Goal: Information Seeking & Learning: Learn about a topic

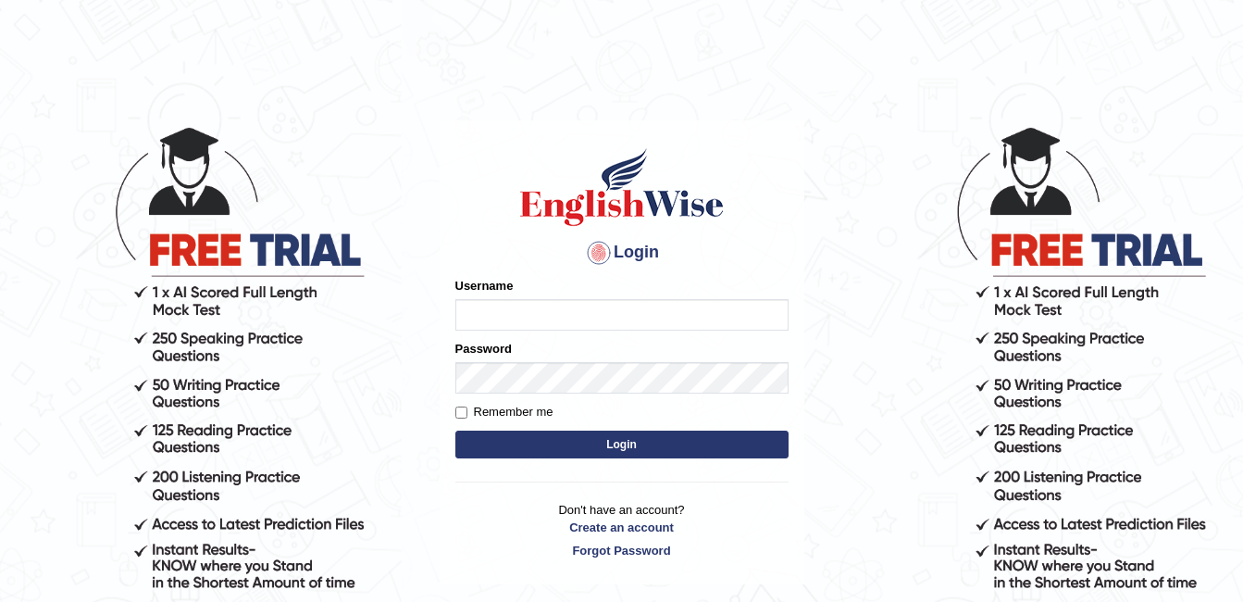
type input "AwahTim"
click at [526, 447] on button "Login" at bounding box center [621, 444] width 333 height 28
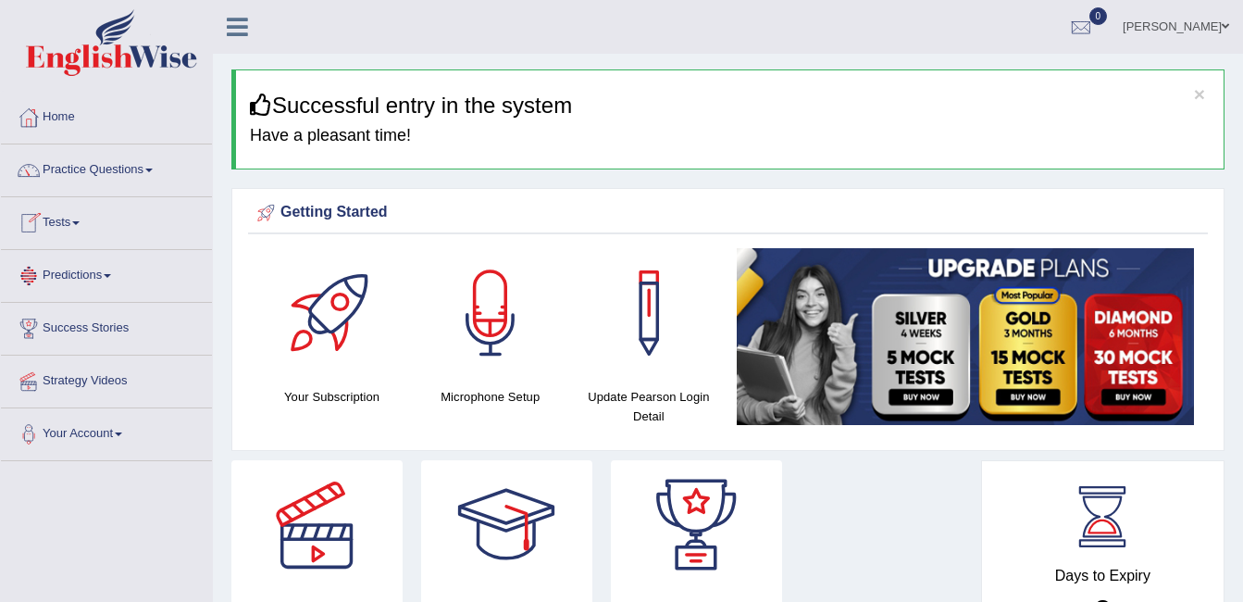
click at [80, 222] on span at bounding box center [75, 223] width 7 height 4
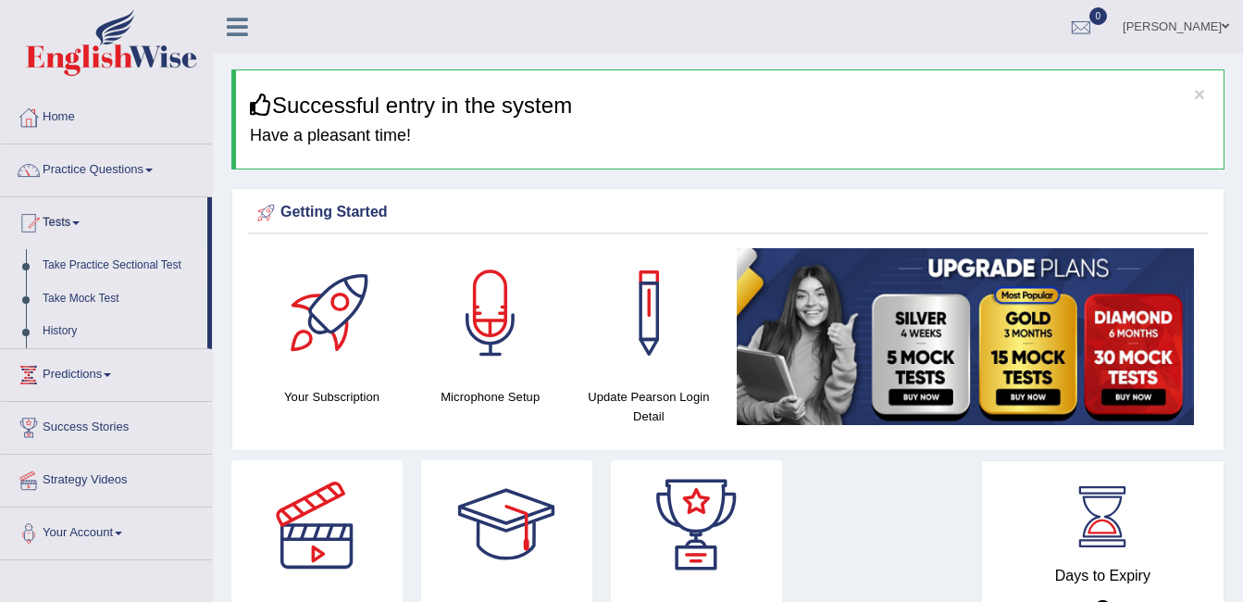
click at [96, 267] on link "Take Practice Sectional Test" at bounding box center [120, 265] width 173 height 33
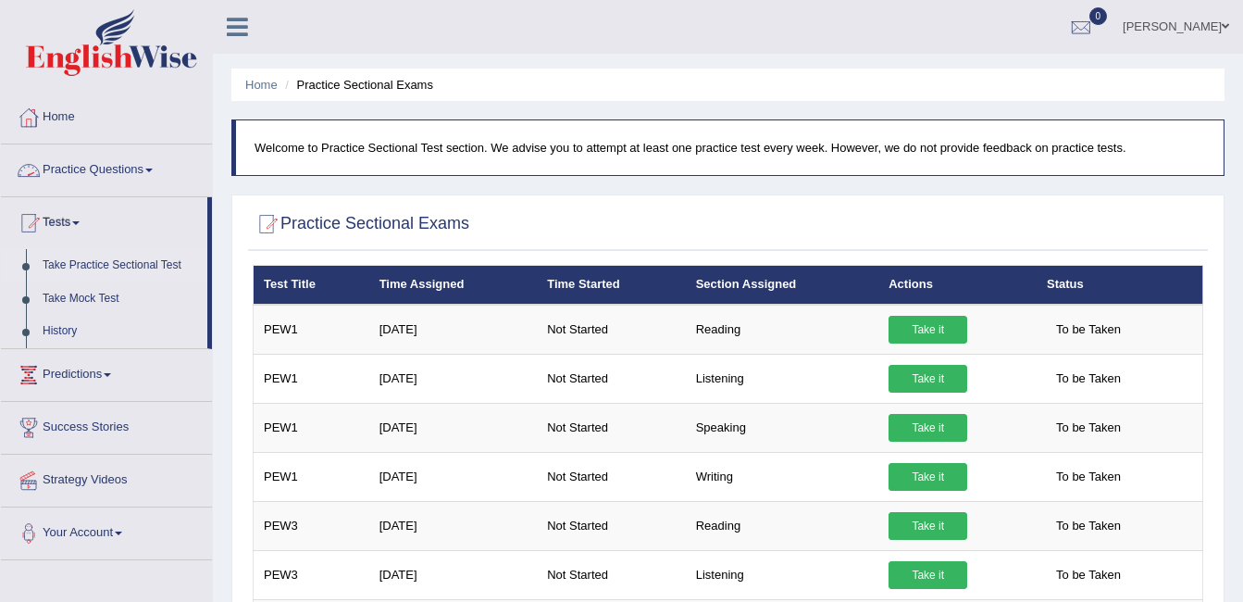
click at [151, 164] on link "Practice Questions" at bounding box center [106, 167] width 211 height 46
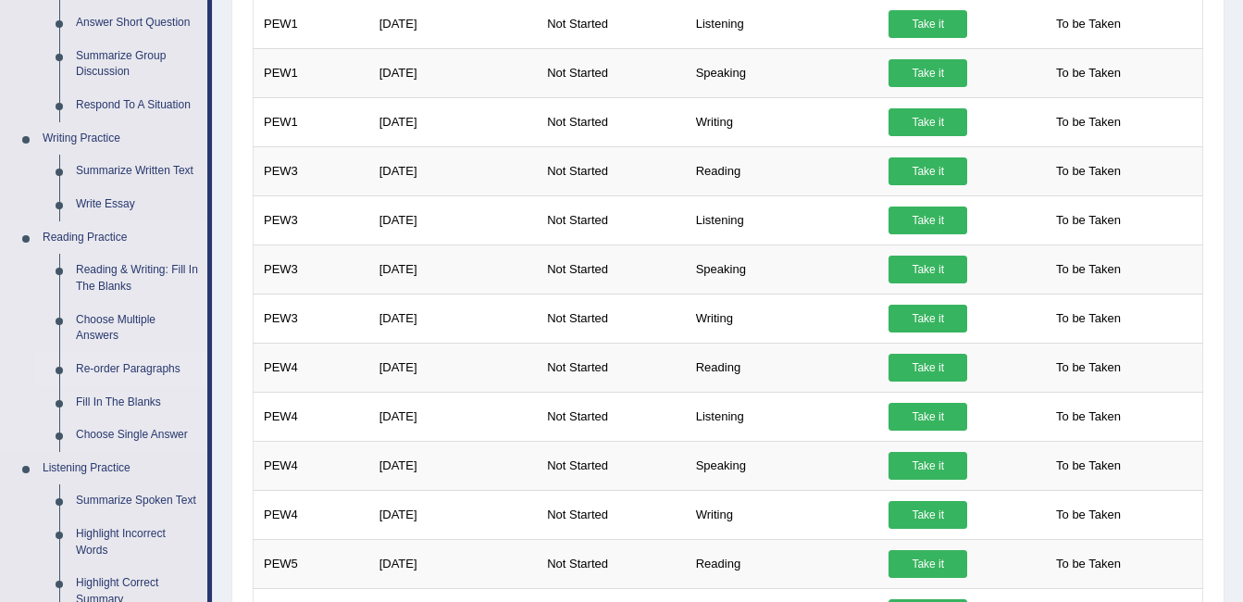
scroll to position [359, 0]
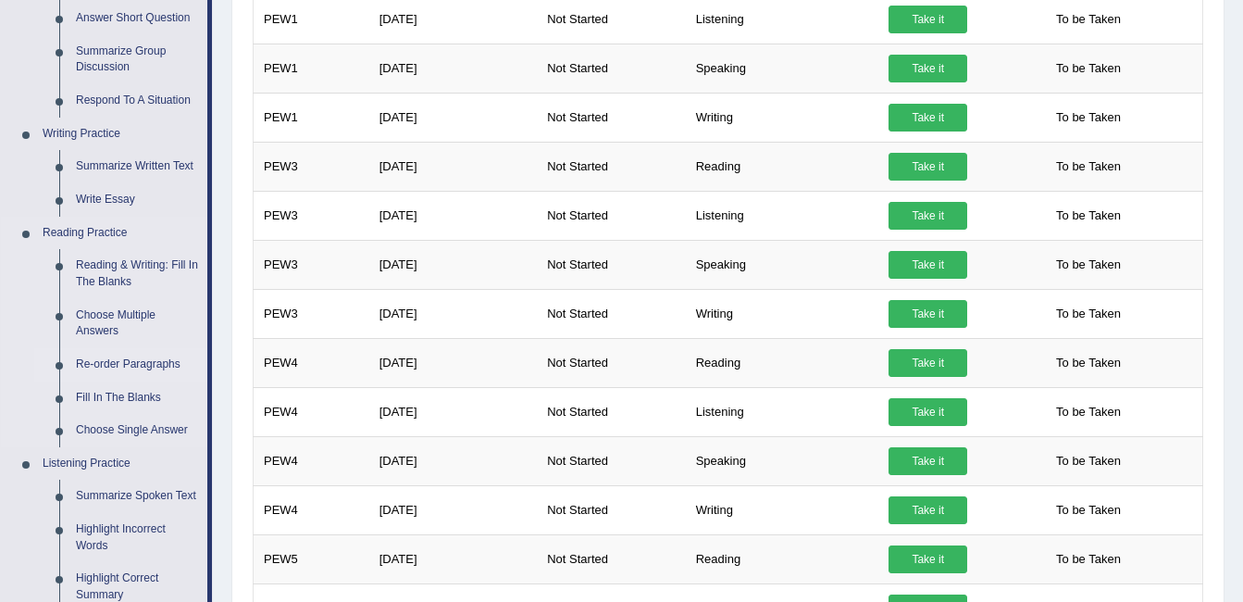
click at [148, 361] on link "Re-order Paragraphs" at bounding box center [138, 364] width 140 height 33
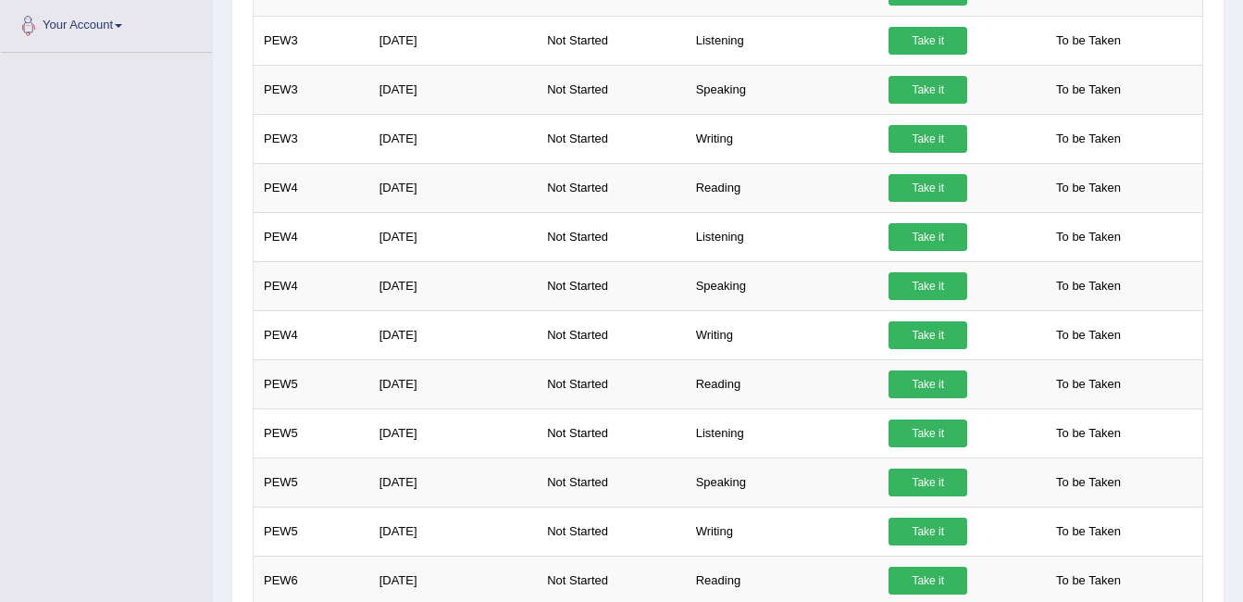
scroll to position [652, 0]
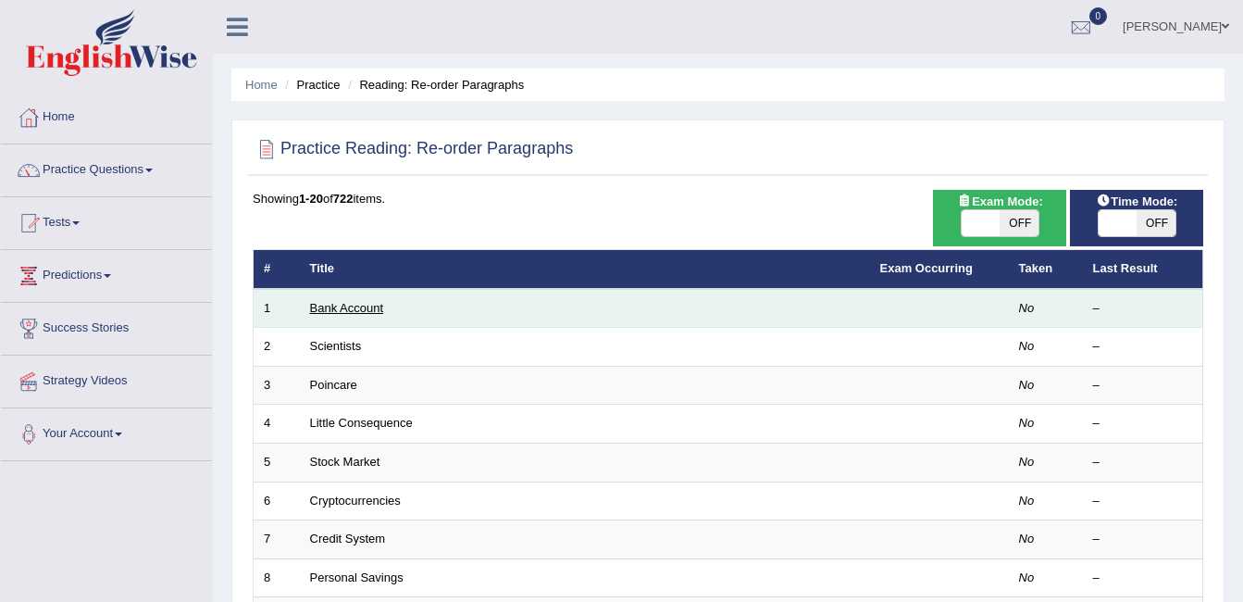
click at [378, 306] on link "Bank Account" at bounding box center [347, 308] width 74 height 14
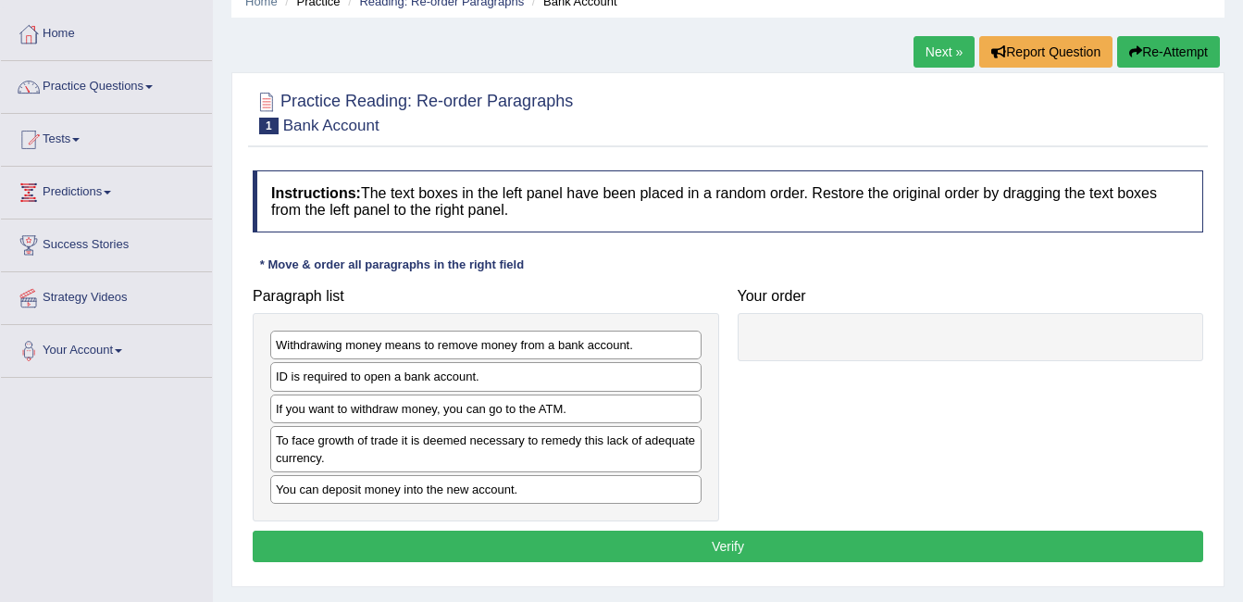
scroll to position [95, 0]
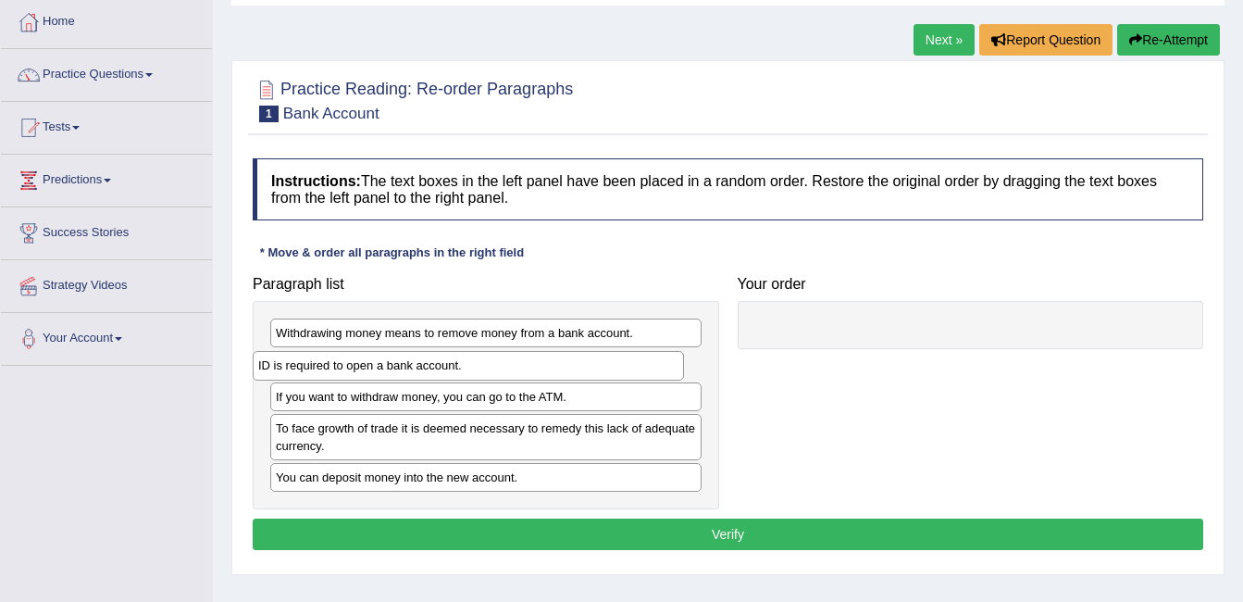
drag, startPoint x: 424, startPoint y: 374, endPoint x: 410, endPoint y: 374, distance: 13.9
click at [410, 374] on div "ID is required to open a bank account." at bounding box center [468, 365] width 431 height 29
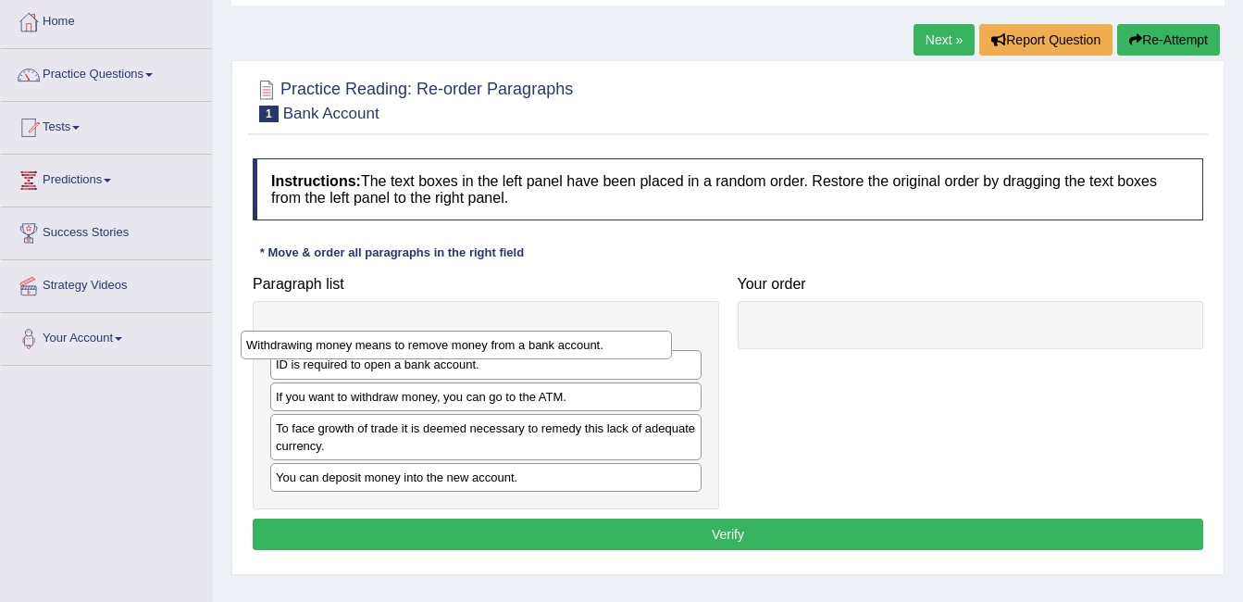
drag, startPoint x: 533, startPoint y: 334, endPoint x: 506, endPoint y: 347, distance: 29.8
click at [512, 343] on div "Withdrawing money means to remove money from a bank account." at bounding box center [456, 344] width 431 height 29
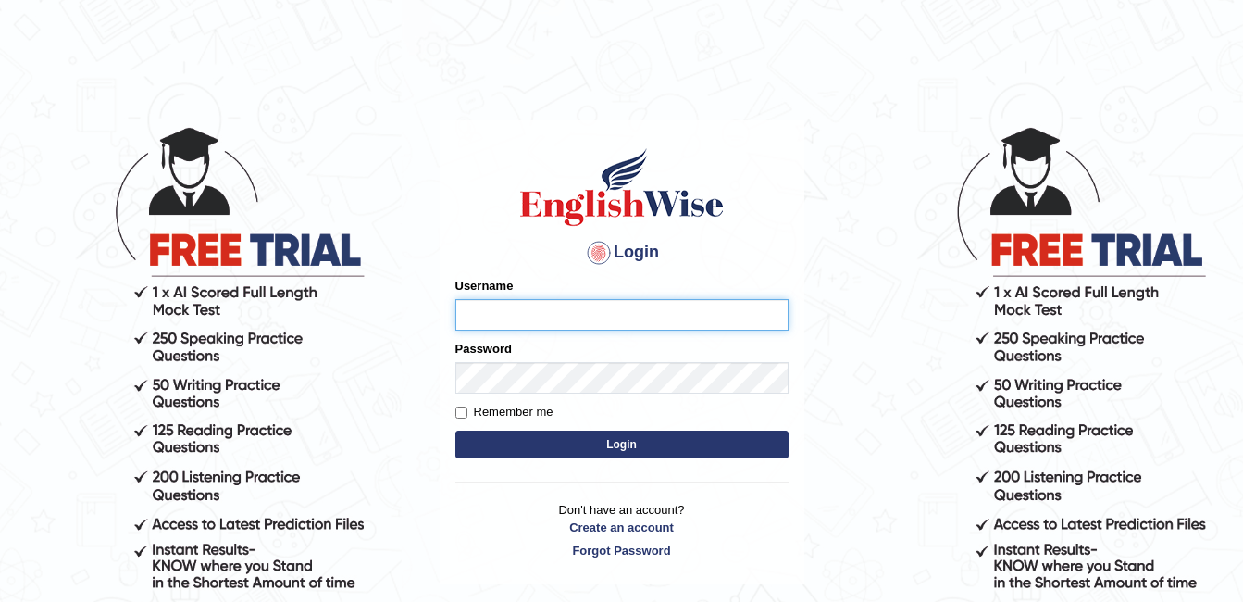
type input "AwahTim"
click at [600, 439] on button "Login" at bounding box center [621, 444] width 333 height 28
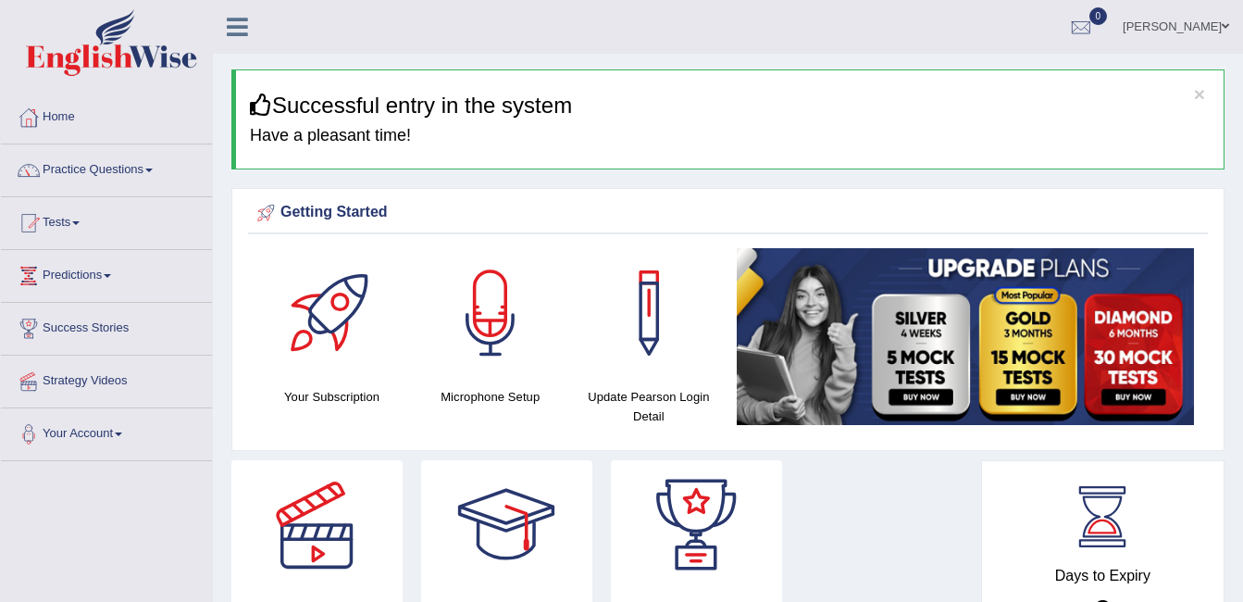
click at [135, 173] on link "Practice Questions" at bounding box center [106, 167] width 211 height 46
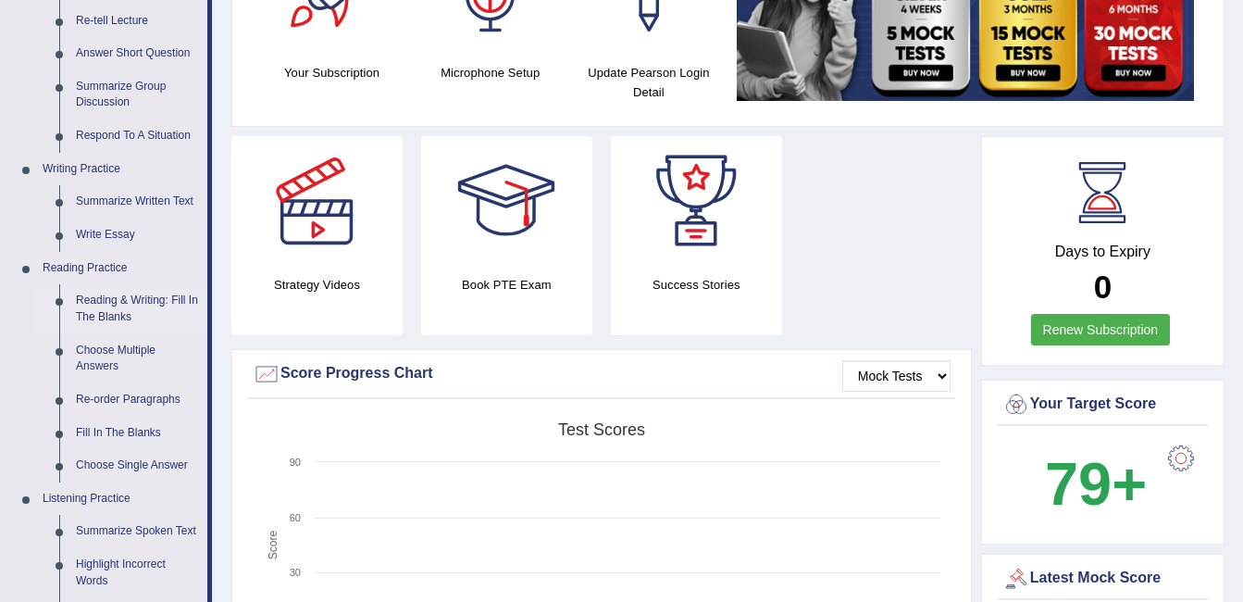
scroll to position [341, 0]
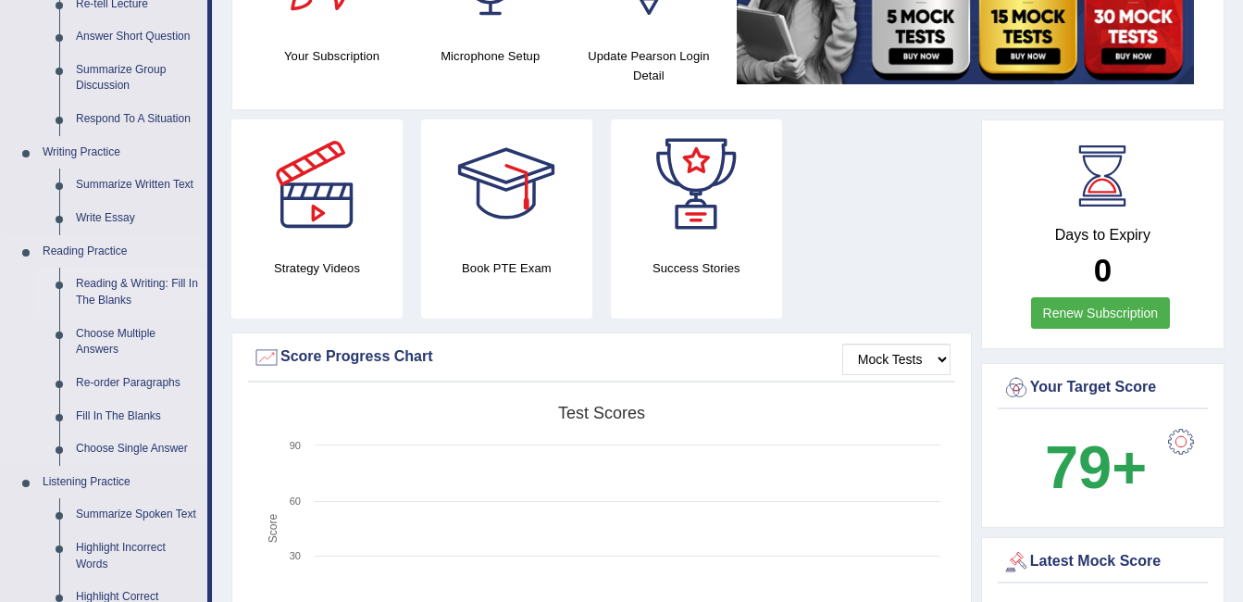
click at [106, 293] on link "Reading & Writing: Fill In The Blanks" at bounding box center [138, 291] width 140 height 49
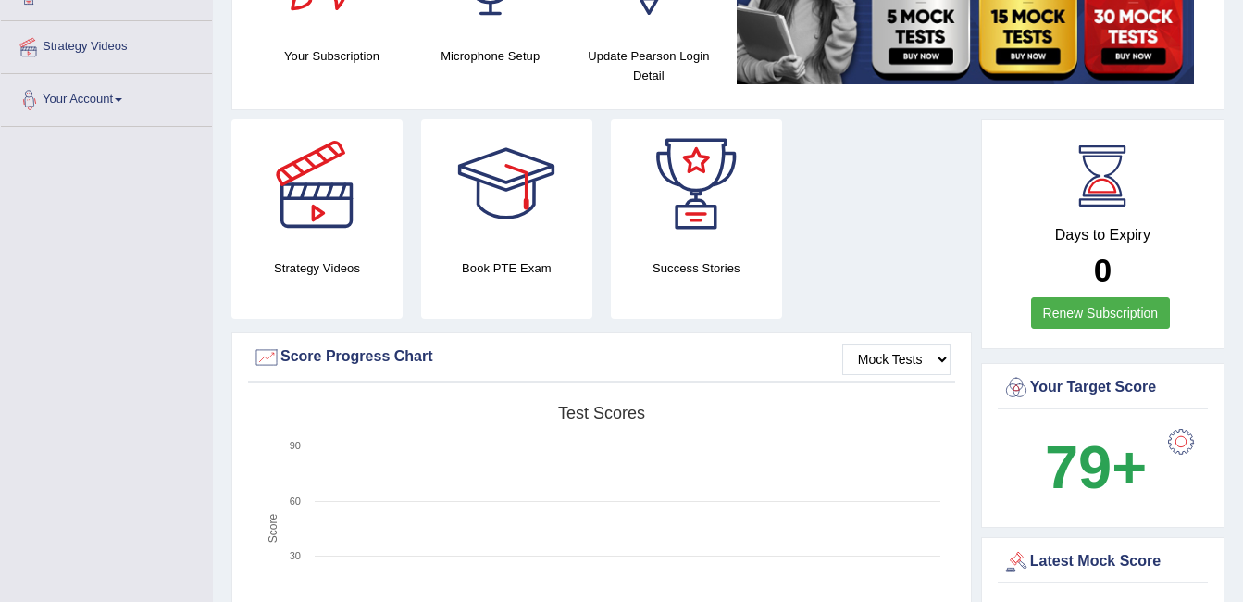
scroll to position [404, 0]
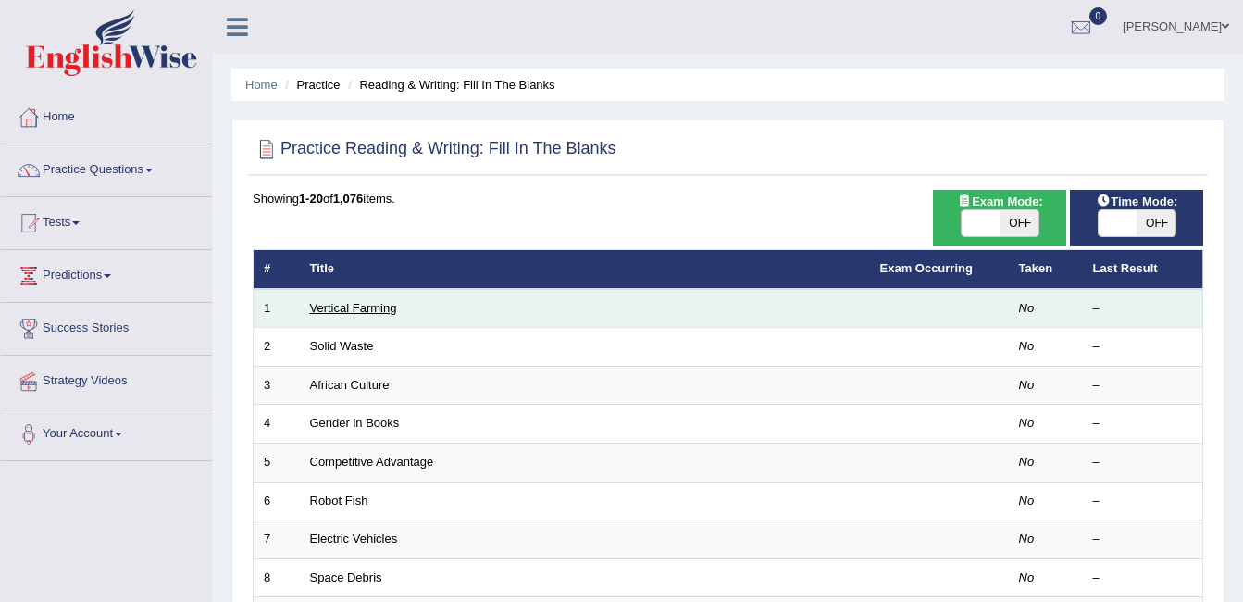
click at [384, 308] on link "Vertical Farming" at bounding box center [353, 308] width 87 height 14
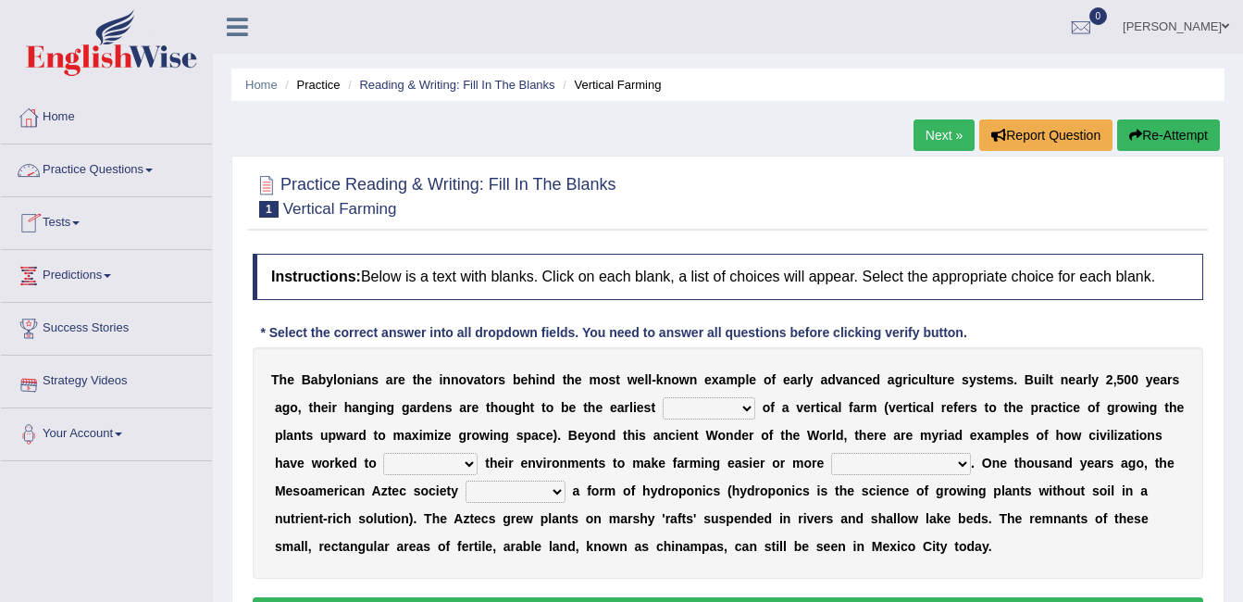
click at [111, 171] on link "Practice Questions" at bounding box center [106, 167] width 211 height 46
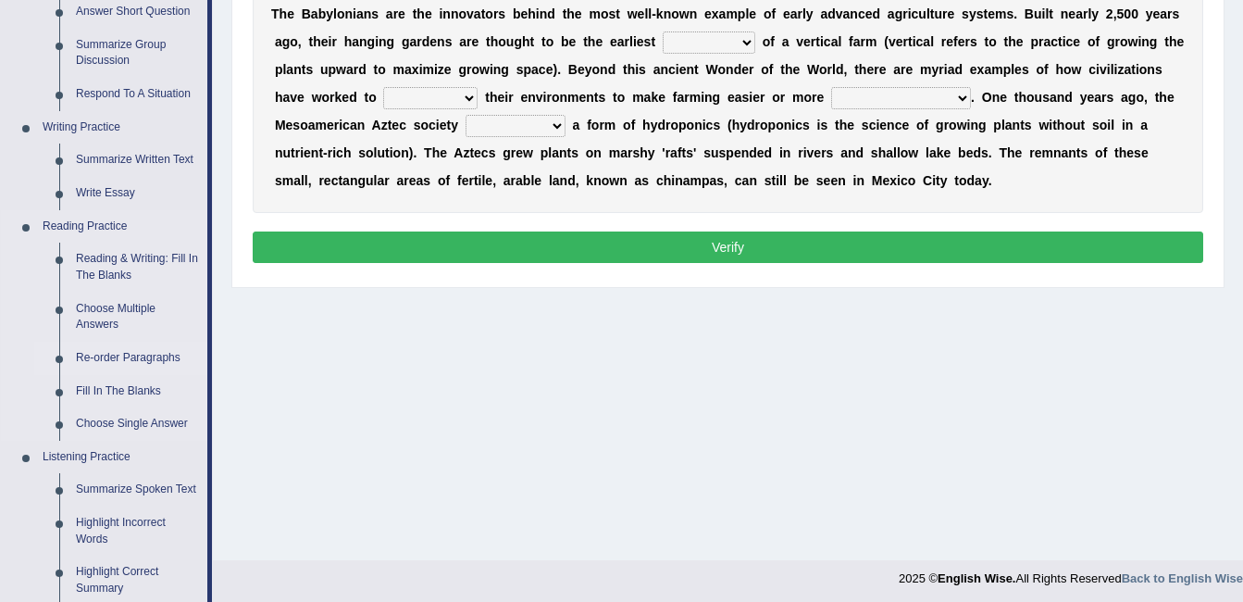
scroll to position [363, 0]
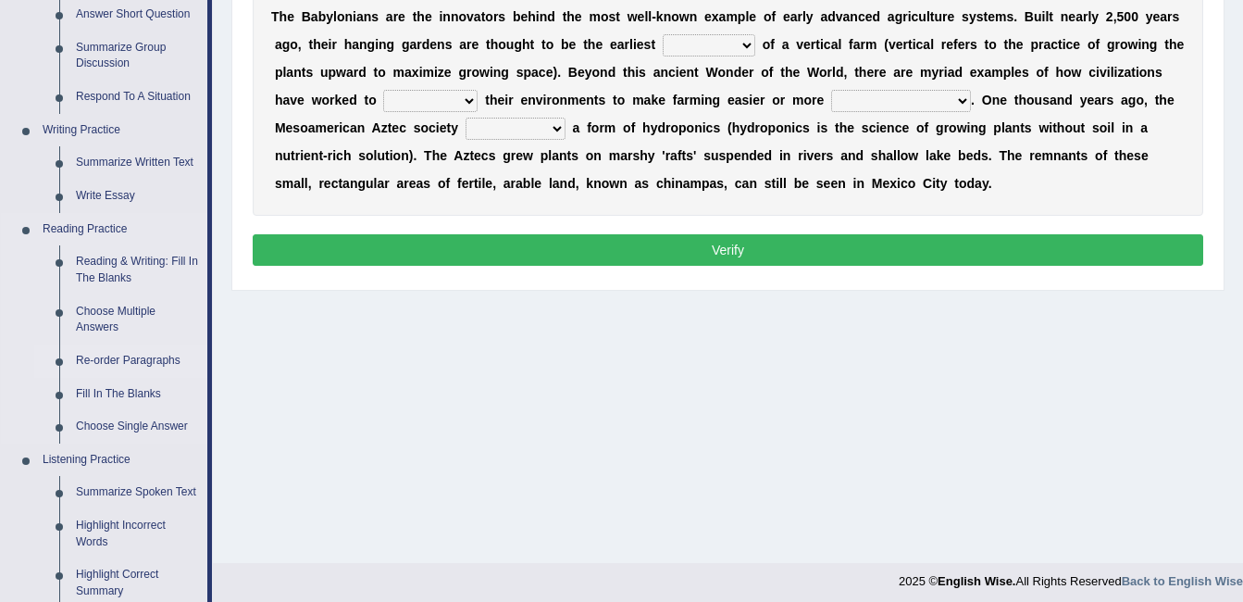
click at [132, 357] on link "Re-order Paragraphs" at bounding box center [138, 360] width 140 height 33
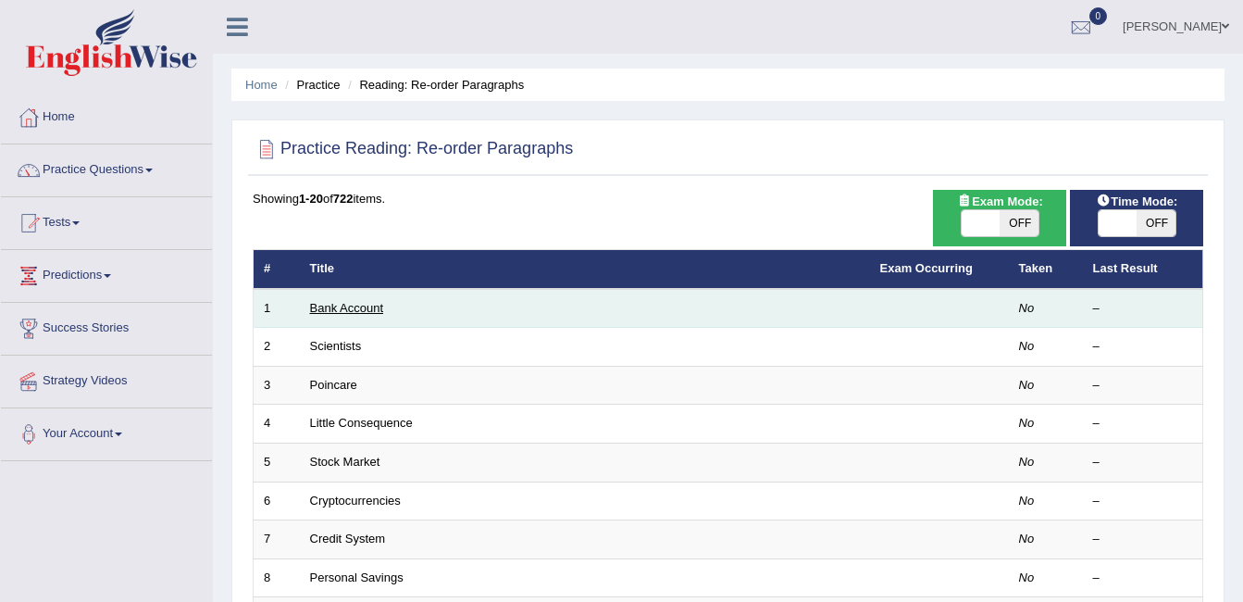
click at [357, 307] on link "Bank Account" at bounding box center [347, 308] width 74 height 14
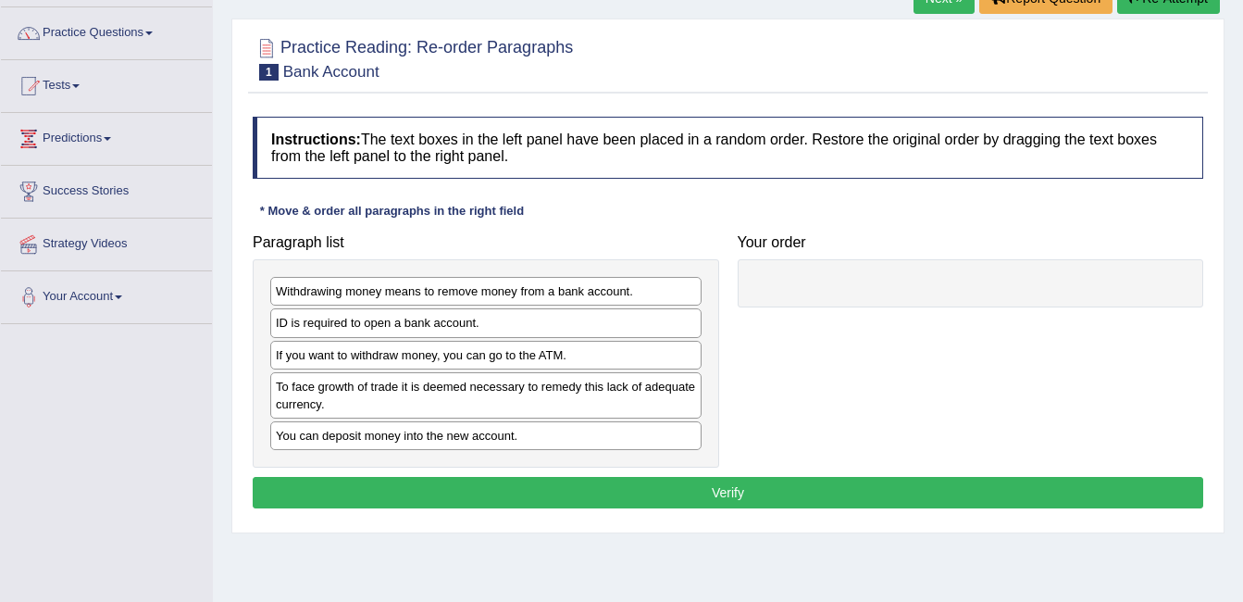
scroll to position [143, 0]
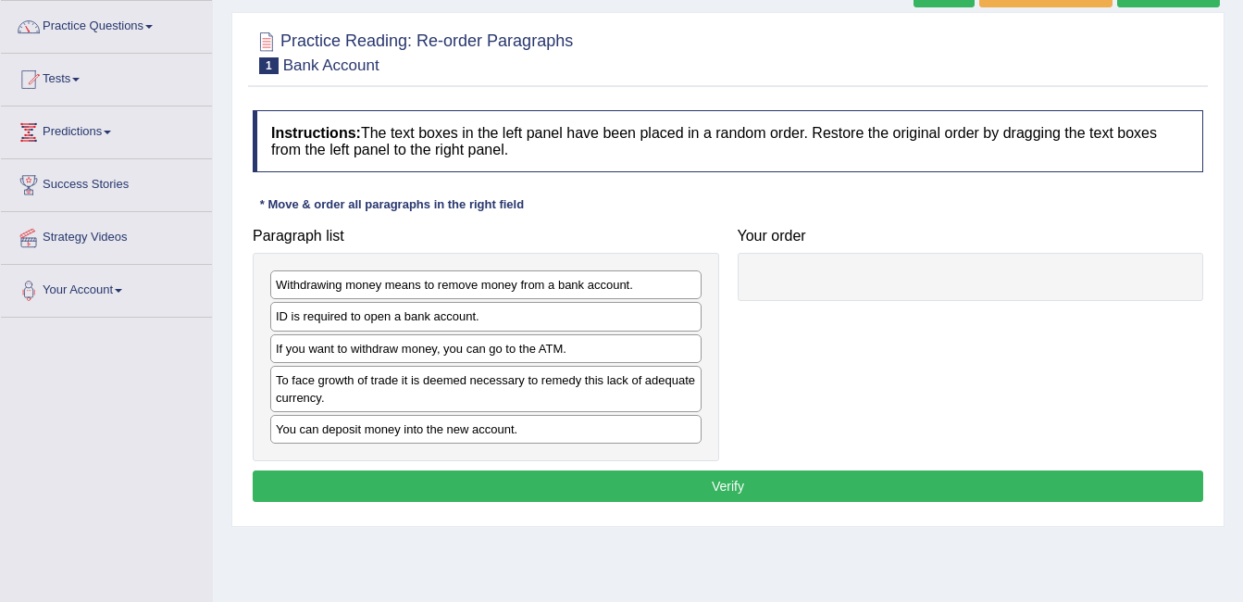
click at [349, 381] on div "To face growth of trade it is deemed necessary to remedy this lack of adequate …" at bounding box center [485, 389] width 431 height 46
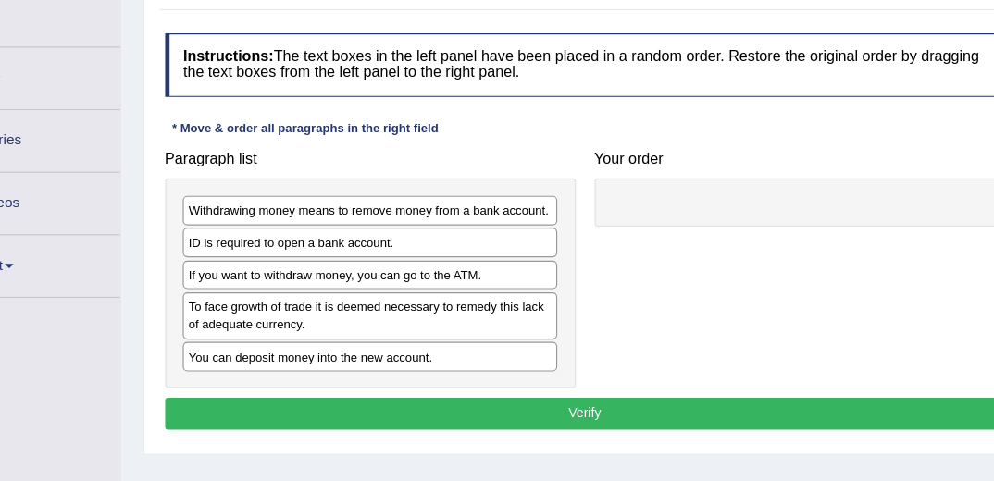
scroll to position [148, 0]
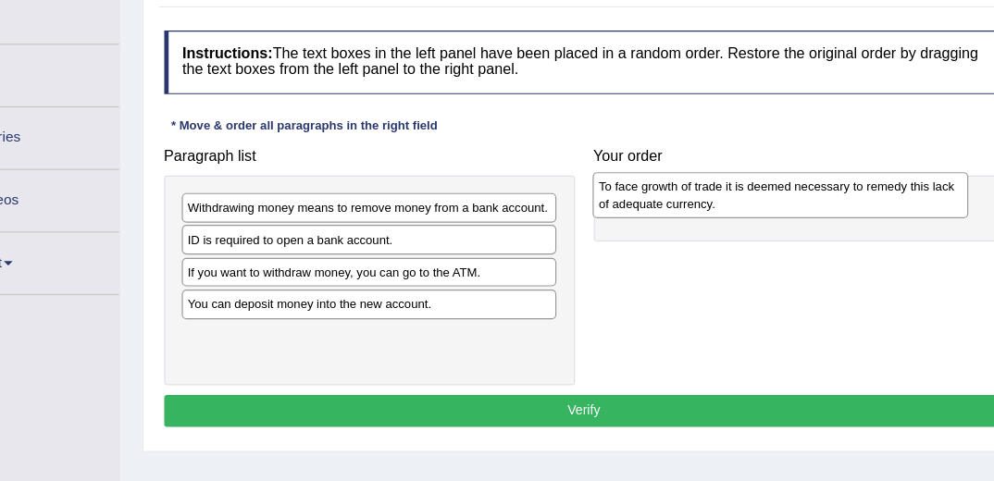
drag, startPoint x: 318, startPoint y: 330, endPoint x: 733, endPoint y: 236, distance: 425.3
click at [733, 236] on div "To face growth of trade it is deemed necessary to remedy this lack of adequate …" at bounding box center [769, 229] width 317 height 40
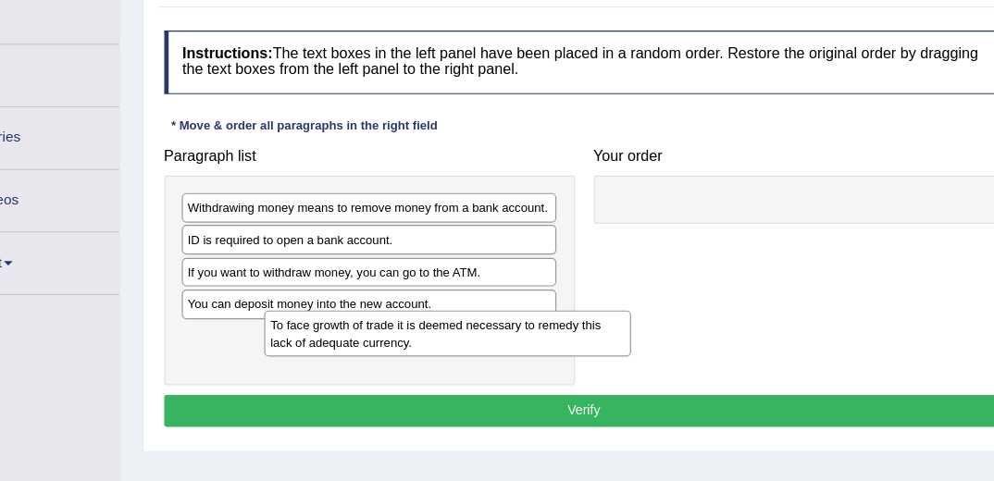
drag, startPoint x: 665, startPoint y: 241, endPoint x: 317, endPoint y: 365, distance: 369.4
click at [317, 365] on div "Paragraph list Withdrawing money means to remove money from a bank account. ID …" at bounding box center [604, 285] width 724 height 206
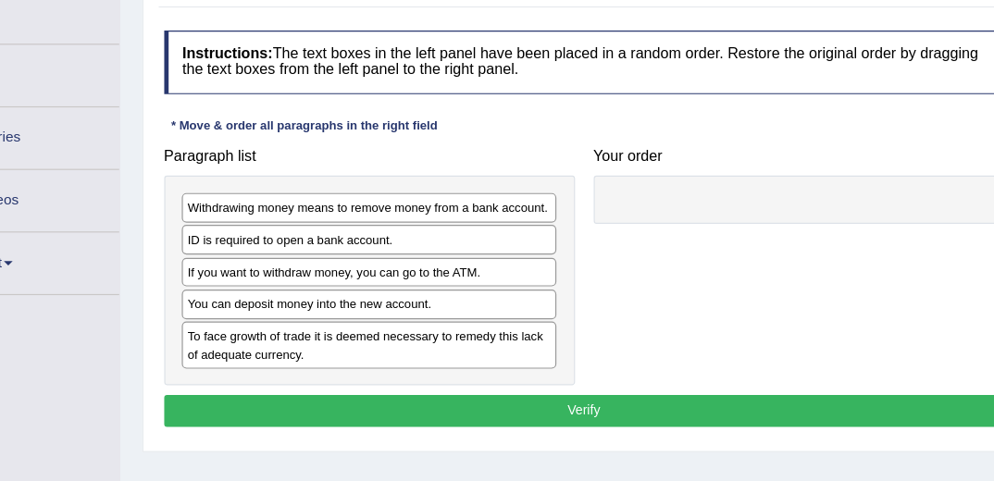
scroll to position [30, 0]
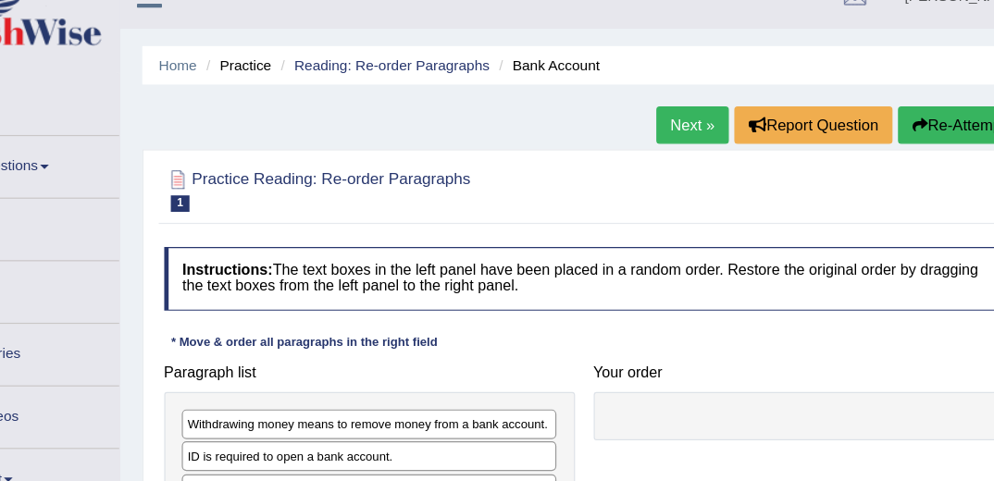
click at [358, 265] on div "Instructions: The text boxes in the left panel have been placed in a random ord…" at bounding box center [602, 378] width 715 height 354
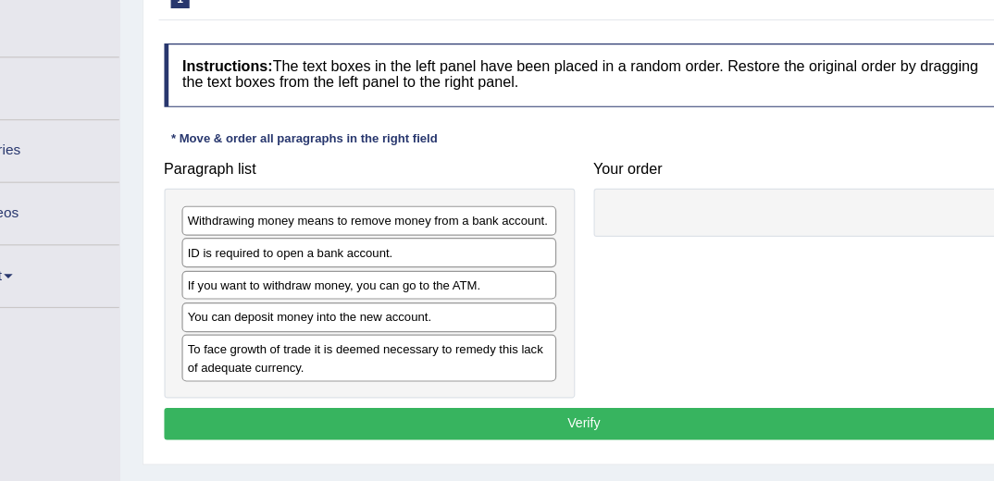
scroll to position [130, 0]
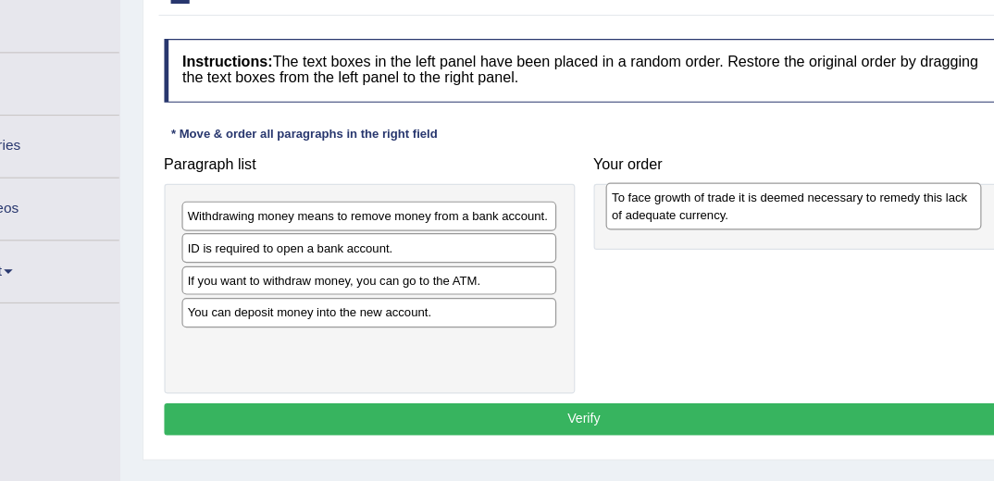
drag, startPoint x: 343, startPoint y: 372, endPoint x: 768, endPoint y: 255, distance: 440.8
click at [768, 255] on div "To face growth of trade it is deemed necessary to remedy this lack of adequate …" at bounding box center [780, 250] width 317 height 40
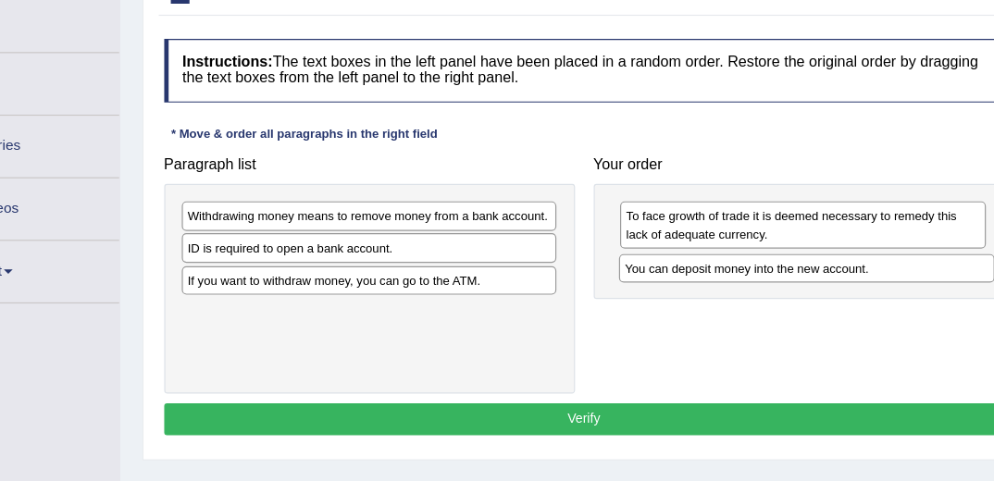
drag, startPoint x: 379, startPoint y: 338, endPoint x: 816, endPoint y: 317, distance: 438.3
click at [816, 317] on div "Paragraph list Withdrawing money means to remove money from a bank account. ID …" at bounding box center [604, 304] width 724 height 206
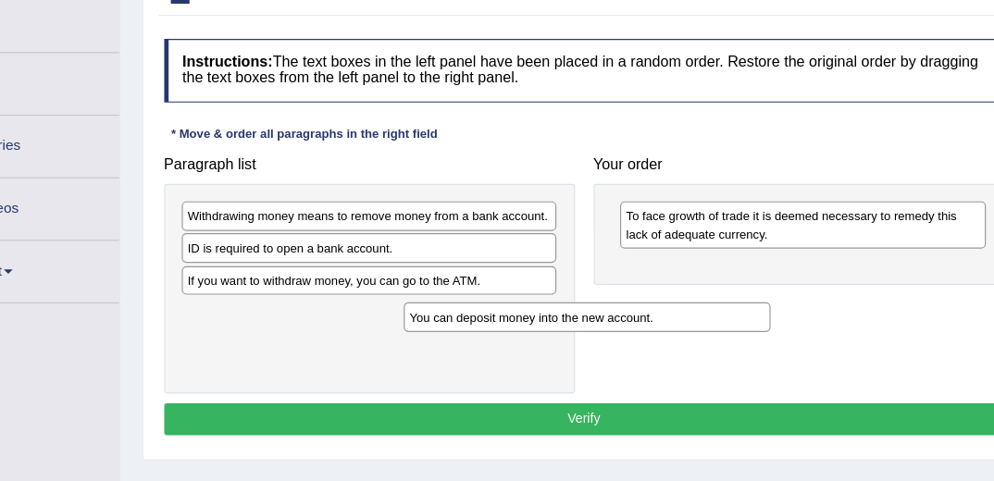
drag, startPoint x: 697, startPoint y: 304, endPoint x: 437, endPoint y: 379, distance: 270.9
click at [456, 375] on div "Paragraph list Withdrawing money means to remove money from a bank account. ID …" at bounding box center [604, 304] width 724 height 206
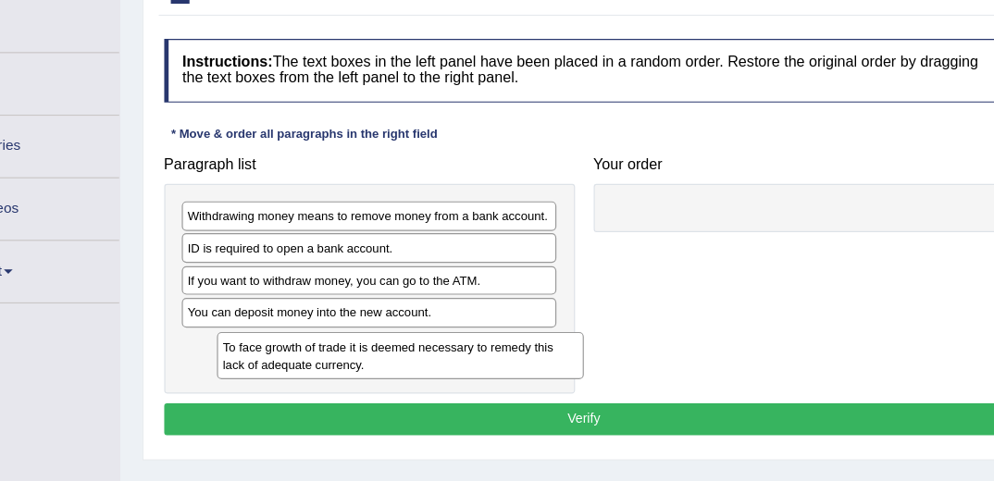
drag, startPoint x: 696, startPoint y: 272, endPoint x: 302, endPoint y: 410, distance: 417.7
click at [302, 410] on div "Instructions: The text boxes in the left panel have been placed in a random ord…" at bounding box center [602, 278] width 715 height 354
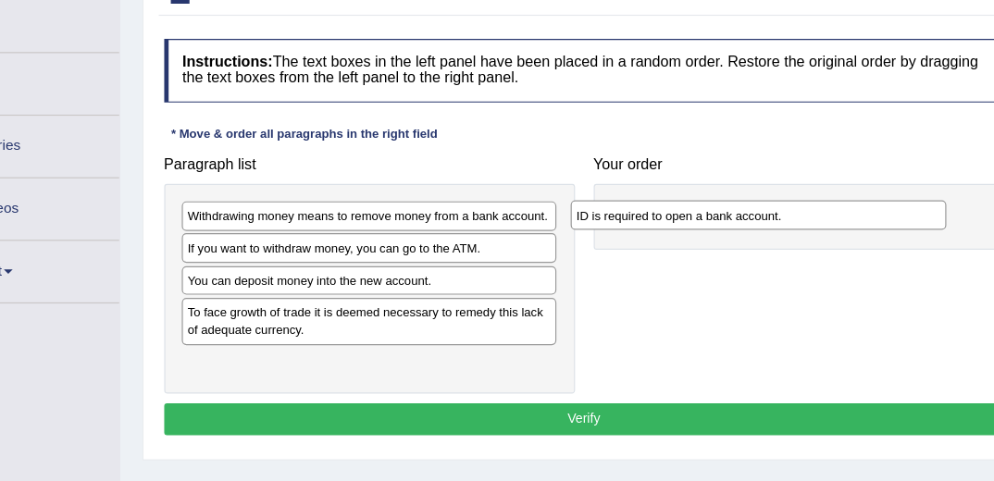
drag, startPoint x: 339, startPoint y: 288, endPoint x: 728, endPoint y: 268, distance: 390.1
click at [728, 268] on div "ID is required to open a bank account." at bounding box center [750, 256] width 317 height 24
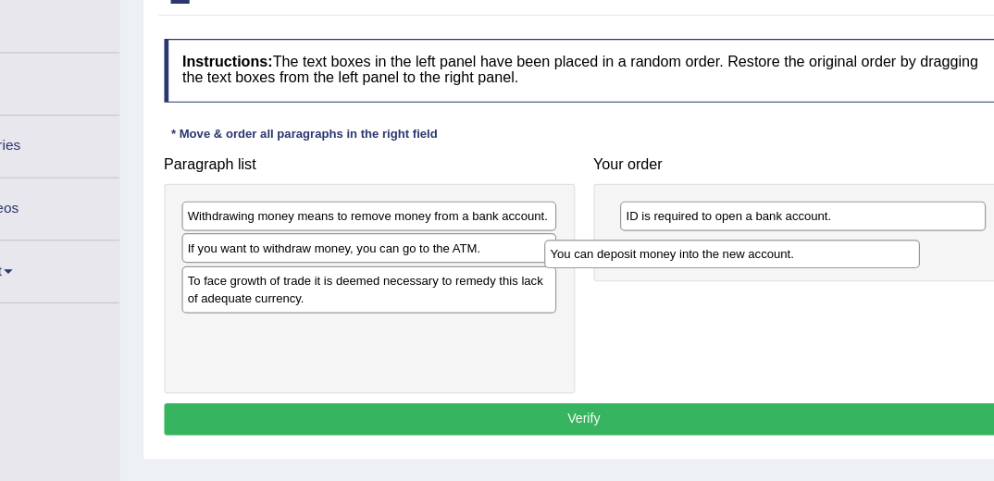
drag, startPoint x: 321, startPoint y: 311, endPoint x: 687, endPoint y: 304, distance: 365.7
click at [687, 304] on div "Paragraph list Withdrawing money means to remove money from a bank account. If …" at bounding box center [604, 304] width 724 height 206
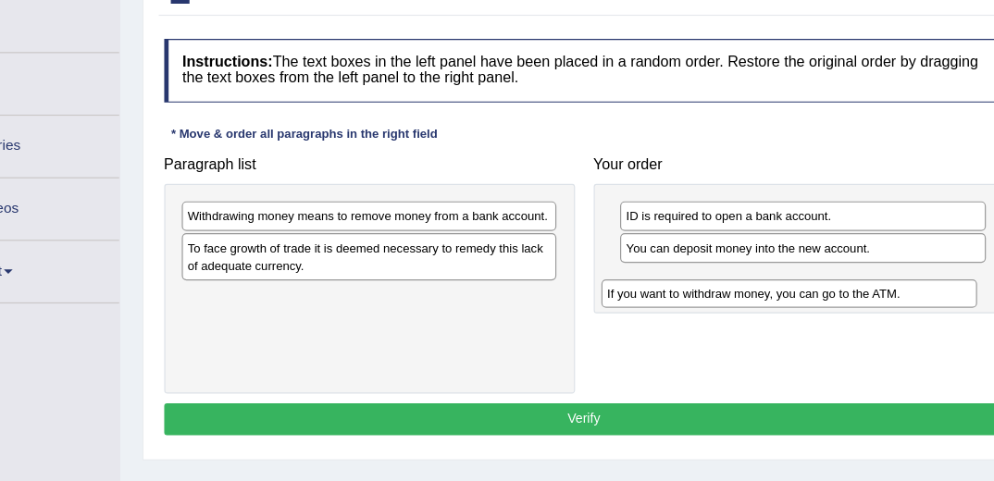
drag, startPoint x: 386, startPoint y: 283, endPoint x: 806, endPoint y: 342, distance: 424.2
click at [806, 342] on div "Paragraph list Withdrawing money means to remove money from a bank account. If …" at bounding box center [604, 304] width 724 height 206
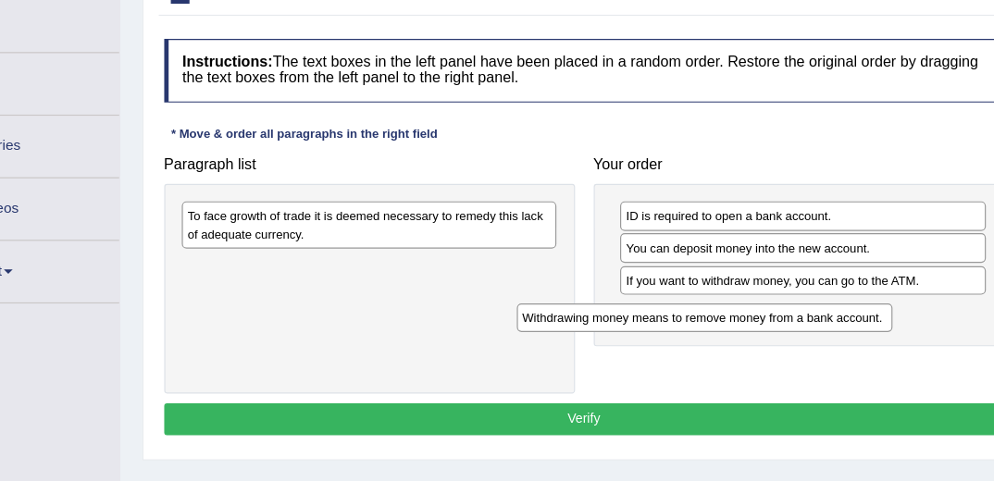
drag, startPoint x: 466, startPoint y: 252, endPoint x: 802, endPoint y: 361, distance: 353.3
click at [802, 361] on div "Paragraph list Withdrawing money means to remove money from a bank account. To …" at bounding box center [604, 304] width 724 height 206
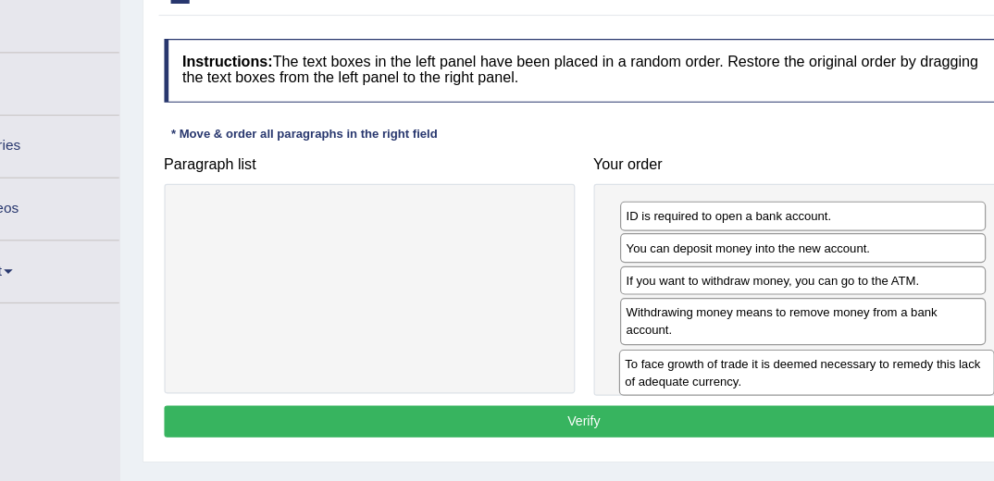
drag, startPoint x: 378, startPoint y: 267, endPoint x: 813, endPoint y: 420, distance: 461.3
click at [813, 420] on div "Instructions: The text boxes in the left panel have been placed in a random ord…" at bounding box center [602, 279] width 715 height 356
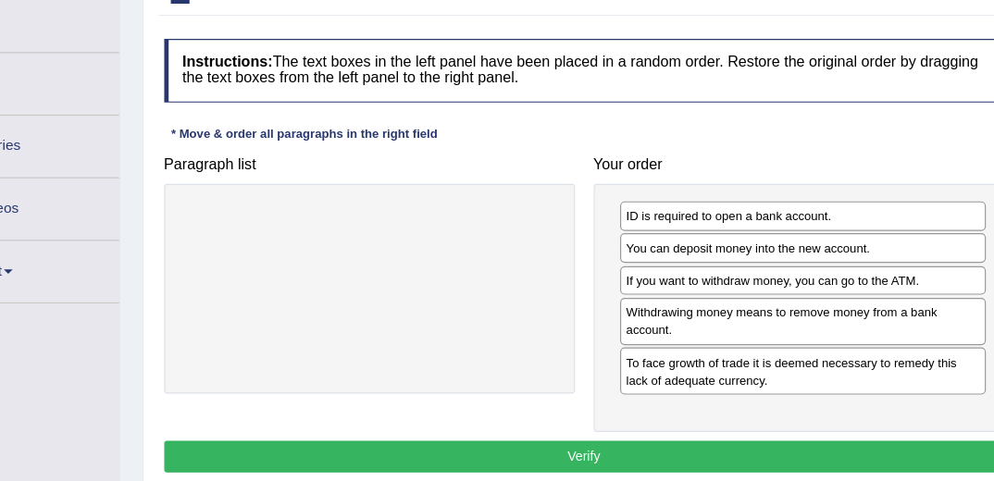
click at [582, 452] on button "Verify" at bounding box center [604, 460] width 708 height 27
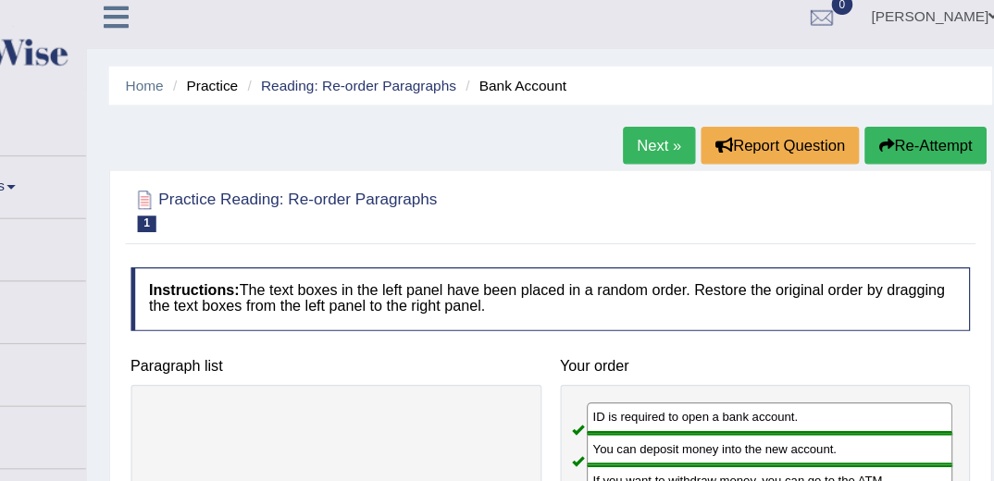
scroll to position [2, 0]
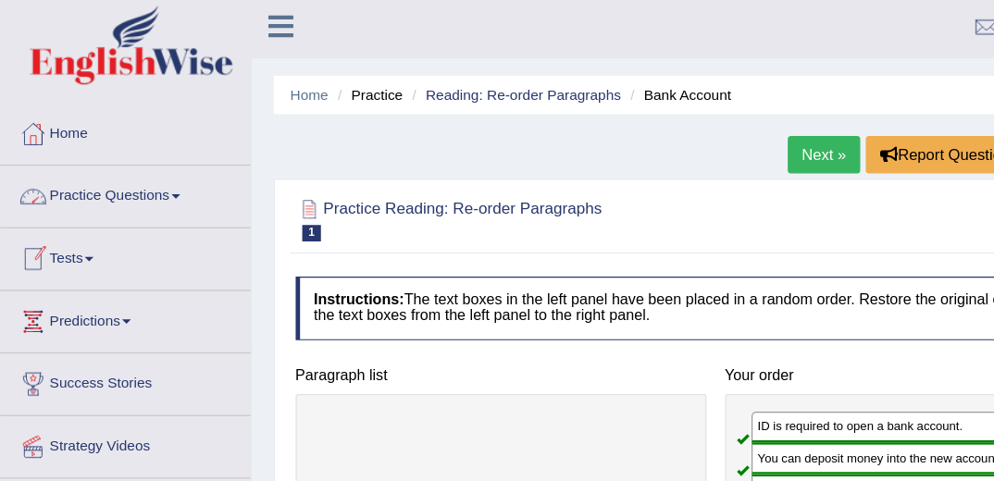
click at [160, 164] on link "Practice Questions" at bounding box center [106, 166] width 211 height 46
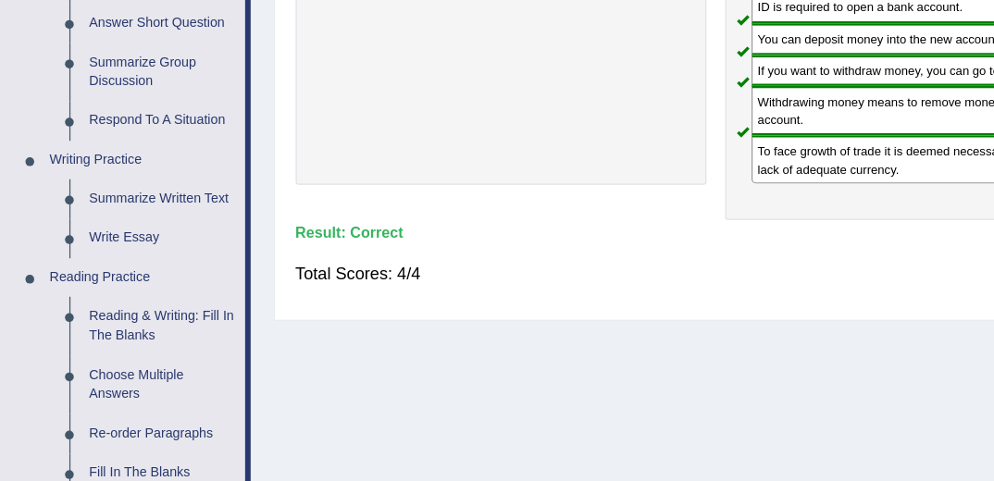
scroll to position [281, 0]
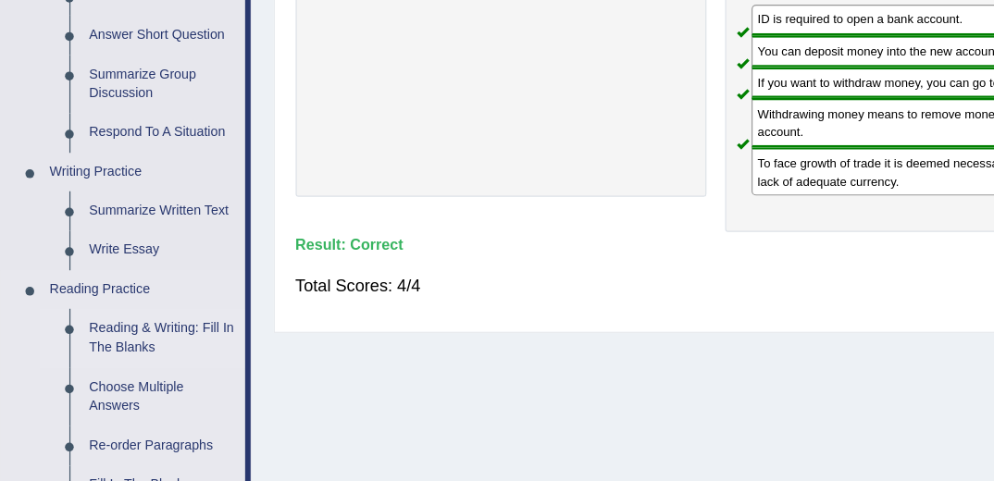
click at [118, 352] on link "Reading & Writing: Fill In The Blanks" at bounding box center [138, 351] width 140 height 49
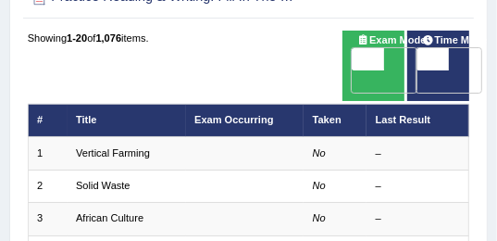
scroll to position [148, 0]
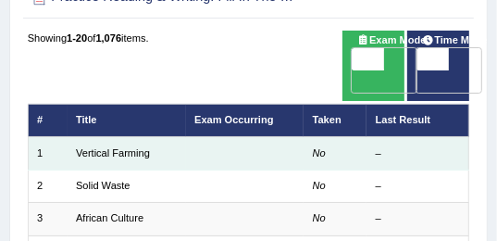
click at [422, 155] on div "–" at bounding box center [418, 153] width 84 height 15
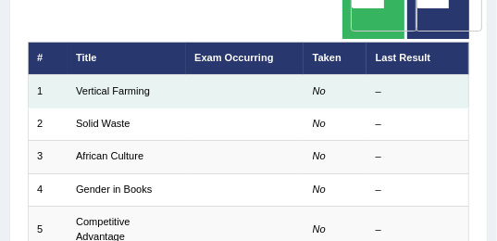
scroll to position [213, 0]
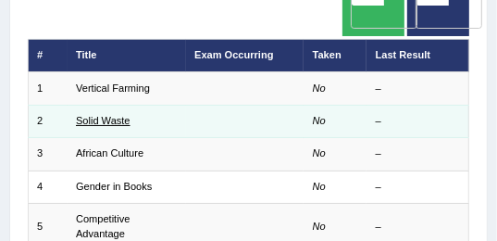
click at [107, 116] on link "Solid Waste" at bounding box center [103, 120] width 55 height 11
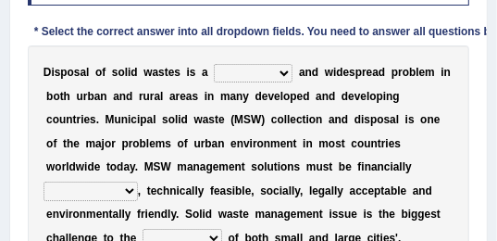
scroll to position [285, 0]
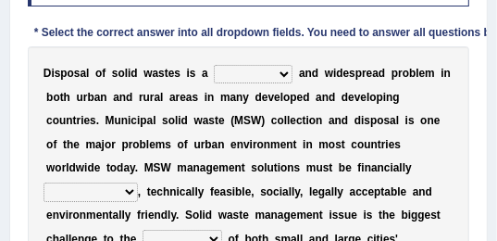
click at [272, 74] on select "slanting stinging stalling shafting" at bounding box center [253, 74] width 79 height 19
select select "stalling"
click at [214, 65] on select "slanting stinging stalling shafting" at bounding box center [253, 74] width 79 height 19
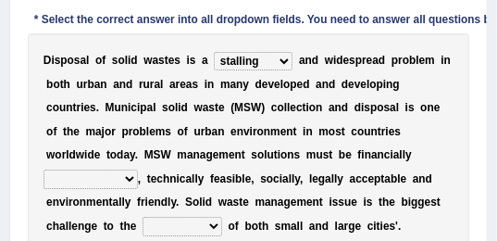
scroll to position [299, 0]
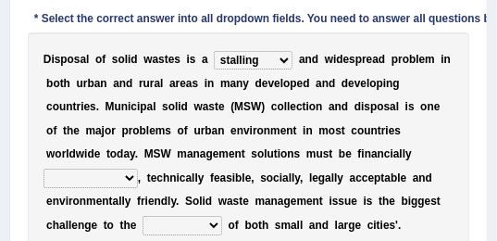
click at [138, 168] on select "unattainable sustainable objectionable treasonable" at bounding box center [91, 177] width 94 height 19
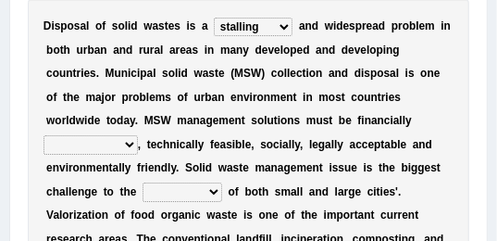
scroll to position [333, 0]
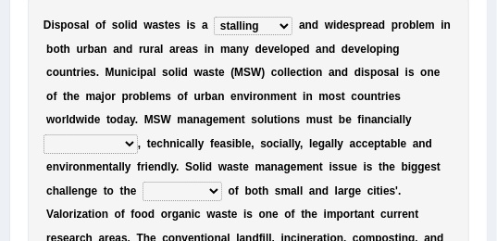
click at [138, 134] on select "unattainable sustainable objectionable treasonable" at bounding box center [91, 143] width 94 height 19
select select "sustainable"
click at [138, 134] on select "unattainable sustainable objectionable treasonable" at bounding box center [91, 143] width 94 height 19
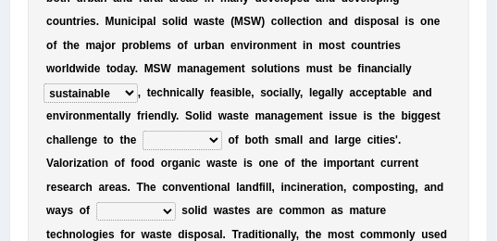
scroll to position [385, 0]
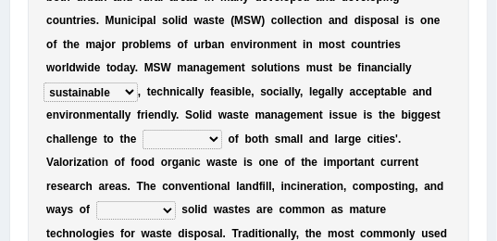
click at [222, 130] on select "plants culture authorities history" at bounding box center [183, 139] width 80 height 19
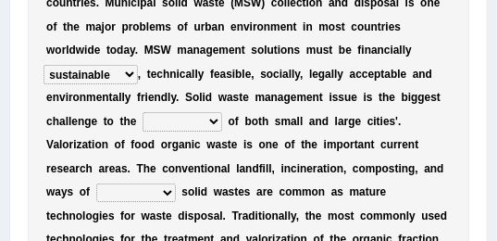
scroll to position [400, 0]
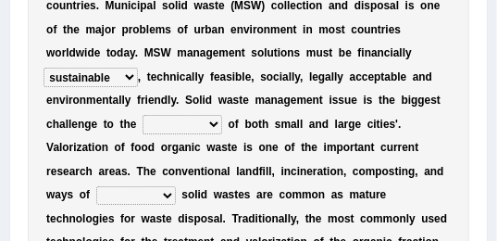
click at [222, 115] on select "plants culture authorities history" at bounding box center [183, 124] width 80 height 19
select select "plants"
click at [222, 115] on select "plants culture authorities history" at bounding box center [183, 124] width 80 height 19
click at [176, 186] on select "reserving preserving deserving handling" at bounding box center [136, 195] width 80 height 19
click at [369, 198] on b "u" at bounding box center [372, 194] width 6 height 13
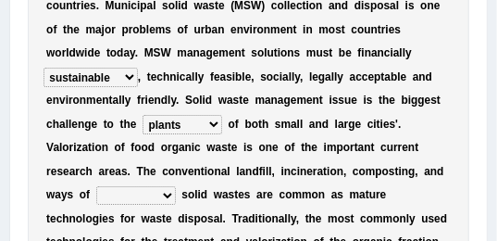
click at [176, 186] on select "reserving preserving deserving handling" at bounding box center [136, 195] width 80 height 19
select select "handling"
click at [176, 186] on select "reserving preserving deserving handling" at bounding box center [136, 195] width 80 height 19
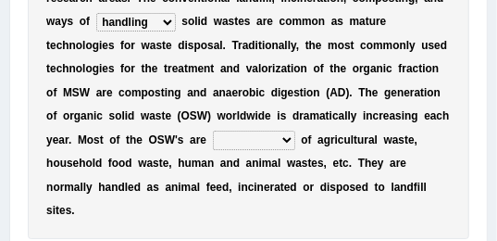
scroll to position [576, 0]
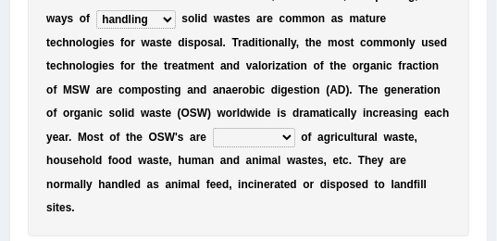
click at [244, 128] on select "composed disposed composing disposing" at bounding box center [254, 137] width 82 height 19
select select "composed"
click at [213, 128] on select "composed disposed composing disposing" at bounding box center [254, 137] width 82 height 19
click at [241, 128] on select "composed disposed composing disposing" at bounding box center [254, 137] width 82 height 19
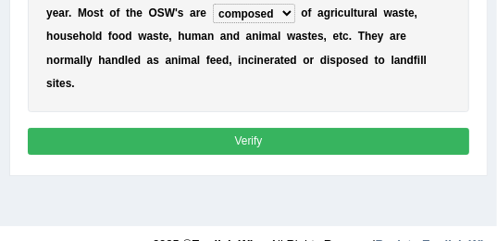
scroll to position [692, 0]
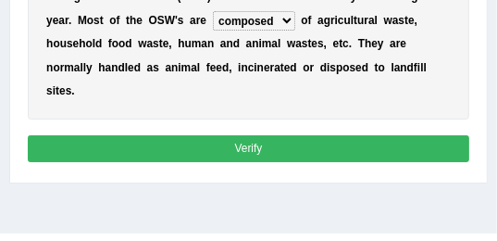
click at [256, 135] on button "Verify" at bounding box center [249, 148] width 442 height 27
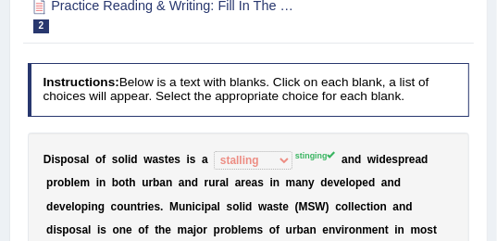
scroll to position [0, 0]
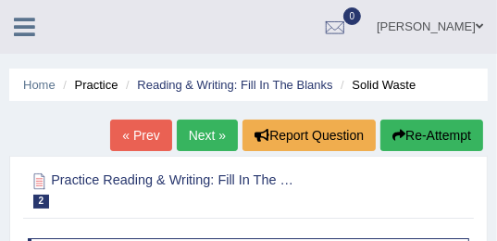
click at [206, 131] on link "Next »" at bounding box center [207, 134] width 61 height 31
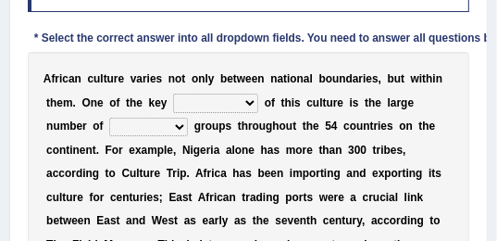
click at [204, 104] on select "conjectures features issues doubts" at bounding box center [215, 102] width 85 height 19
click at [113, 127] on select "ethic ethnic eugenic epic" at bounding box center [148, 127] width 79 height 19
select select "ethnic"
click at [109, 118] on select "ethic ethnic eugenic epic" at bounding box center [148, 127] width 79 height 19
click at [113, 125] on select "ethic ethnic eugenic epic" at bounding box center [148, 127] width 79 height 19
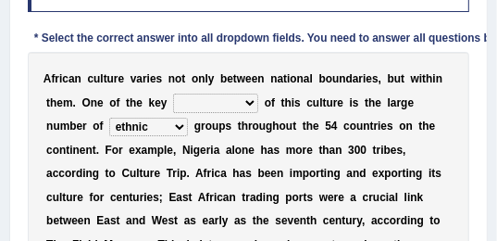
click at [113, 125] on select "ethic ethnic eugenic epic" at bounding box center [148, 127] width 79 height 19
click at [200, 103] on select "conjectures features issues doubts" at bounding box center [215, 102] width 85 height 19
select select "features"
click at [173, 94] on select "conjectures features issues doubts" at bounding box center [215, 102] width 85 height 19
click at [200, 102] on select "conjectures features issues doubts" at bounding box center [215, 102] width 85 height 19
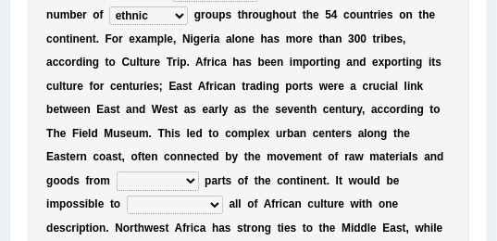
scroll to position [392, 0]
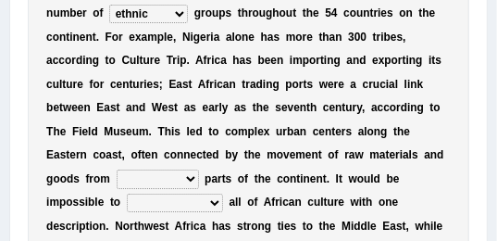
click at [199, 169] on select "forelocked interlocked unlocked landlocked" at bounding box center [158, 178] width 82 height 19
click at [357, 118] on div "A f r i c a n c u l t u r e v a r i e s n o t o n l y b e t w e e n n a t i o n…" at bounding box center [249, 120] width 442 height 362
click at [199, 169] on select "forelocked interlocked unlocked landlocked" at bounding box center [158, 178] width 82 height 19
select select "interlocked"
click at [199, 169] on select "forelocked interlocked unlocked landlocked" at bounding box center [158, 178] width 82 height 19
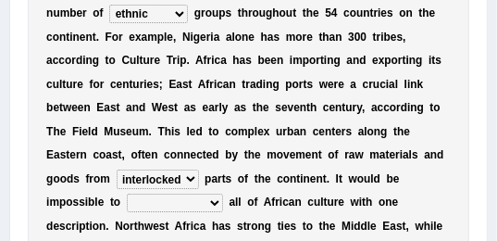
drag, startPoint x: 341, startPoint y: 213, endPoint x: 237, endPoint y: 164, distance: 114.7
click at [237, 164] on div "A f r i c a n c u l t u r e v a r i e s n o t o n l y b e t w e e n n a t i o n…" at bounding box center [249, 120] width 442 height 362
click at [223, 193] on select "characterize conceptualize symbolize synthesize" at bounding box center [175, 202] width 96 height 19
select select "conceptualize"
click at [173, 193] on select "characterize conceptualize symbolize synthesize" at bounding box center [175, 202] width 96 height 19
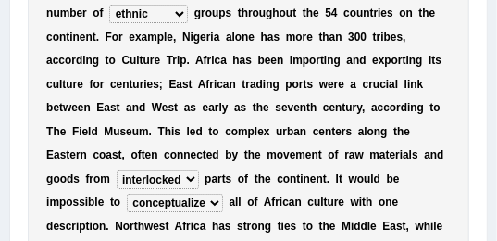
click at [223, 193] on select "characterize conceptualize symbolize synthesize" at bounding box center [175, 202] width 96 height 19
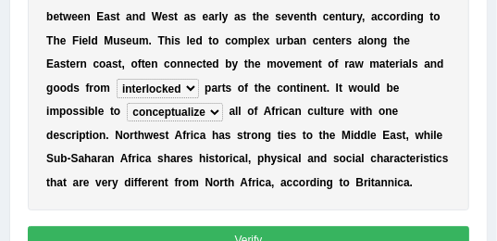
scroll to position [488, 0]
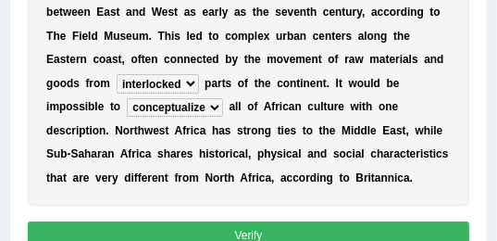
click at [239, 221] on button "Verify" at bounding box center [249, 234] width 442 height 27
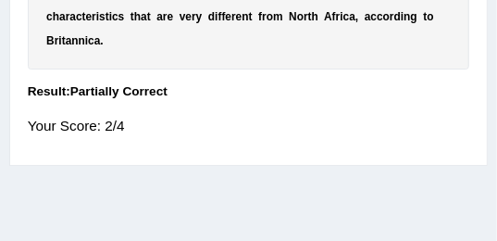
scroll to position [636, 0]
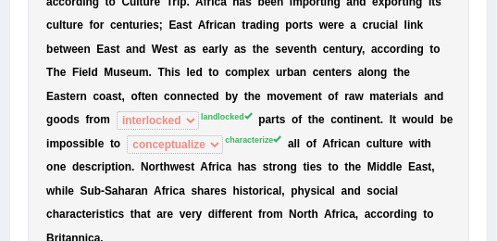
click at [317, 148] on b at bounding box center [320, 143] width 6 height 13
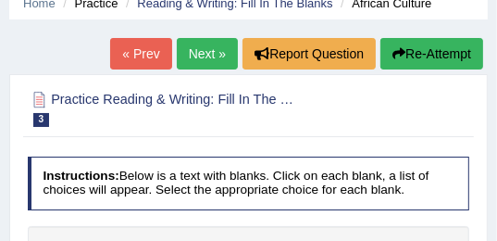
scroll to position [76, 0]
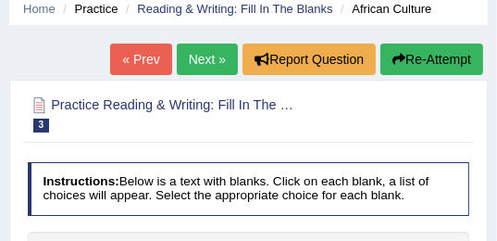
click at [407, 63] on button "Re-Attempt" at bounding box center [431, 59] width 103 height 31
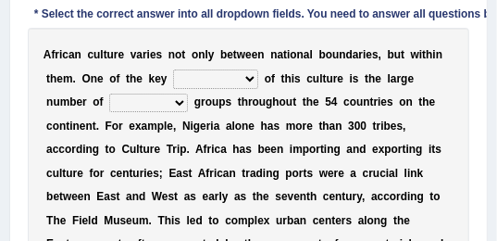
scroll to position [367, 0]
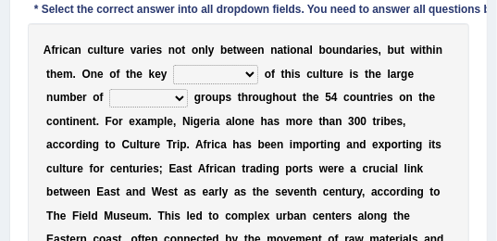
click at [205, 75] on select "conjectures features issues doubts" at bounding box center [215, 74] width 85 height 19
select select "features"
click at [173, 65] on select "conjectures features issues doubts" at bounding box center [215, 74] width 85 height 19
click at [113, 100] on select "ethic ethnic eugenic epic" at bounding box center [148, 98] width 79 height 19
select select "ethnic"
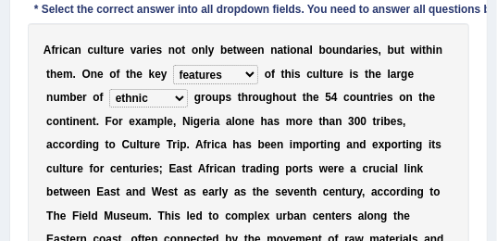
click at [109, 89] on select "ethic ethnic eugenic epic" at bounding box center [148, 98] width 79 height 19
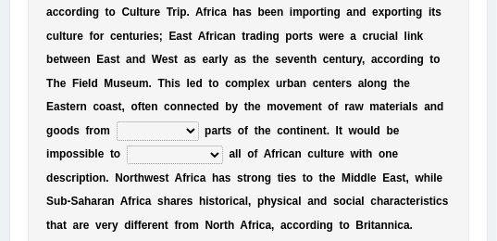
scroll to position [500, 0]
click at [199, 121] on select "forelocked interlocked unlocked landlocked" at bounding box center [158, 130] width 82 height 19
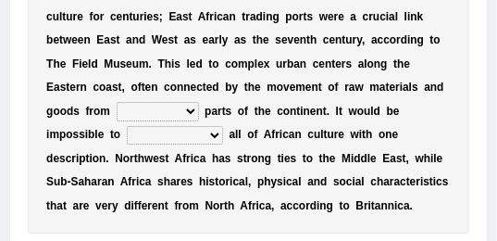
scroll to position [520, 0]
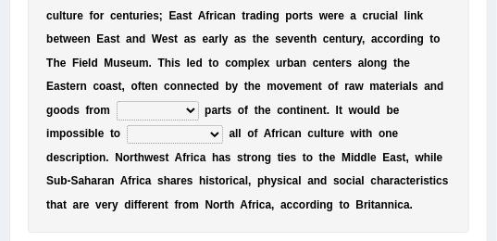
click at [199, 101] on select "forelocked interlocked unlocked landlocked" at bounding box center [158, 110] width 82 height 19
select select "landlocked"
click at [199, 101] on select "forelocked interlocked unlocked landlocked" at bounding box center [158, 110] width 82 height 19
click at [223, 125] on select "characterize conceptualize symbolize synthesize" at bounding box center [175, 134] width 96 height 19
select select "characterize"
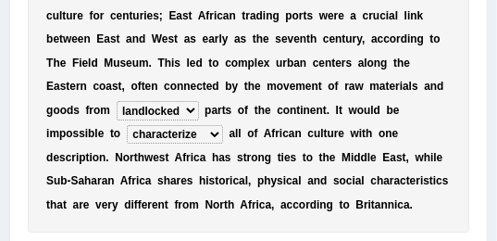
click at [173, 125] on select "characterize conceptualize symbolize synthesize" at bounding box center [175, 134] width 96 height 19
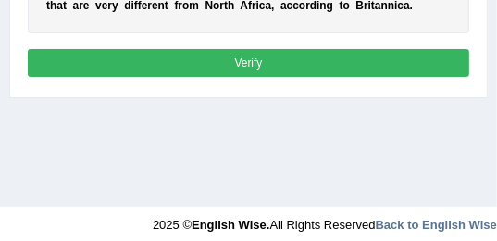
scroll to position [720, 0]
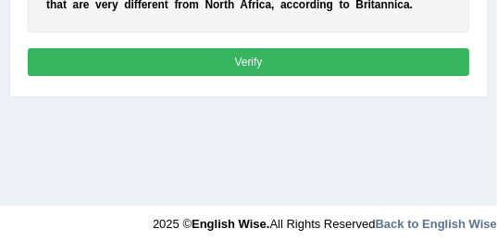
click at [217, 48] on button "Verify" at bounding box center [249, 61] width 442 height 27
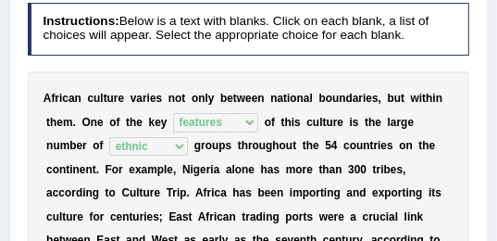
scroll to position [0, 0]
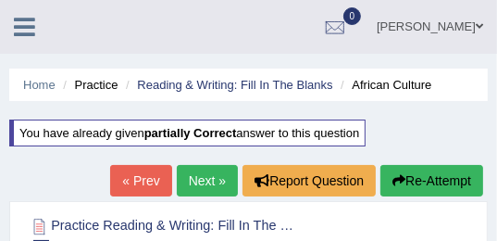
click at [195, 173] on link "Next »" at bounding box center [207, 180] width 61 height 31
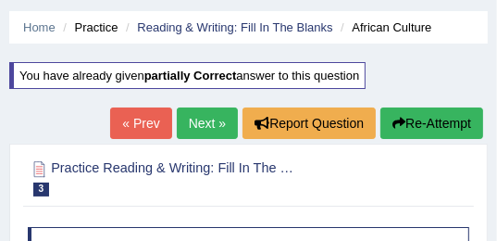
scroll to position [122, 0]
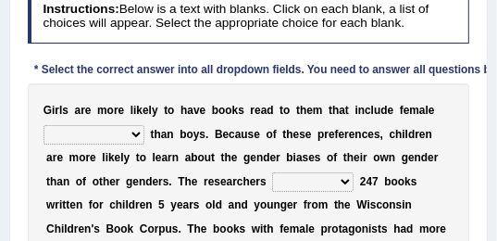
click at [126, 136] on select "protagonists cosmogonists agonists expressionists" at bounding box center [94, 134] width 101 height 19
select select "expressionists"
click at [44, 125] on select "protagonists cosmogonists agonists expressionists" at bounding box center [94, 134] width 101 height 19
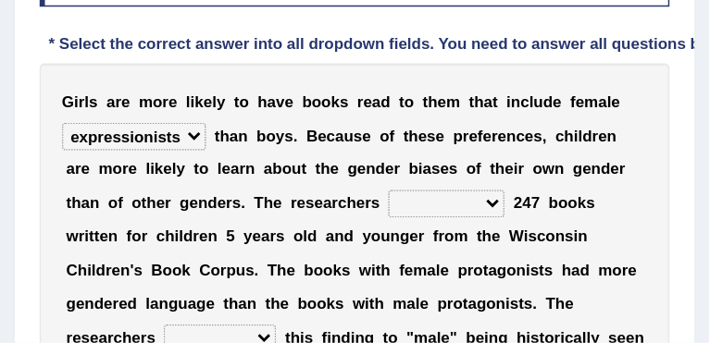
scroll to position [287, 0]
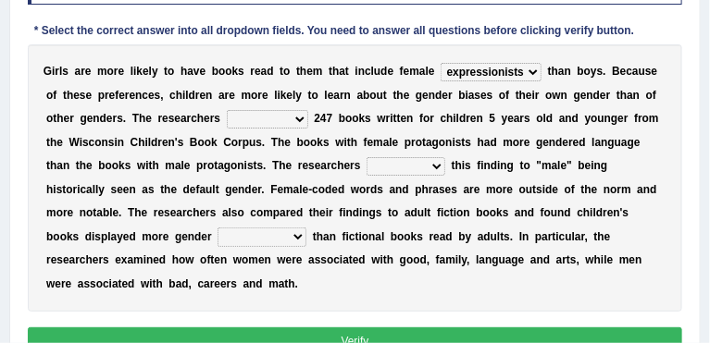
click at [227, 113] on select "hydrolyzed paralyzed catalyzed analyzed" at bounding box center [267, 119] width 81 height 19
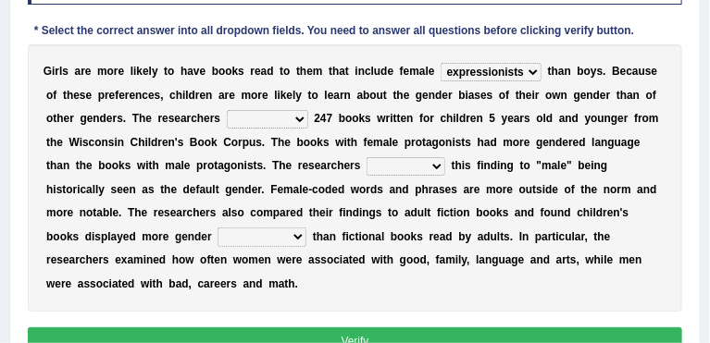
select select "analyzed"
click at [227, 110] on select "hydrolyzed paralyzed catalyzed analyzed" at bounding box center [267, 119] width 81 height 19
click at [367, 164] on select "contribute tribute distribute attribute" at bounding box center [406, 166] width 79 height 19
select select "attribute"
click at [367, 157] on select "contribute tribute distribute attribute" at bounding box center [406, 166] width 79 height 19
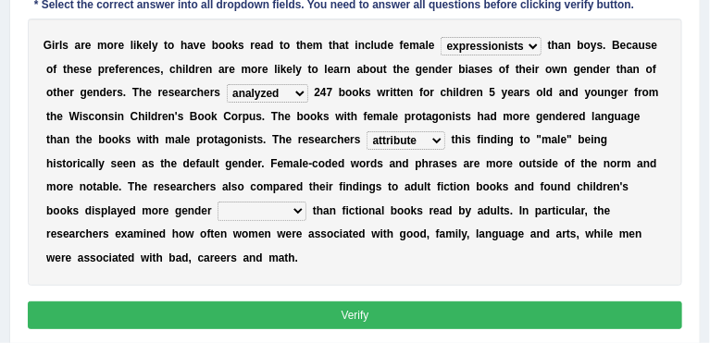
scroll to position [313, 0]
click at [306, 202] on select "stereotypes teletypes prototypes electrotypes" at bounding box center [262, 211] width 89 height 19
click at [496, 228] on b "a" at bounding box center [533, 234] width 6 height 13
click at [306, 202] on select "stereotypes teletypes prototypes electrotypes" at bounding box center [262, 211] width 89 height 19
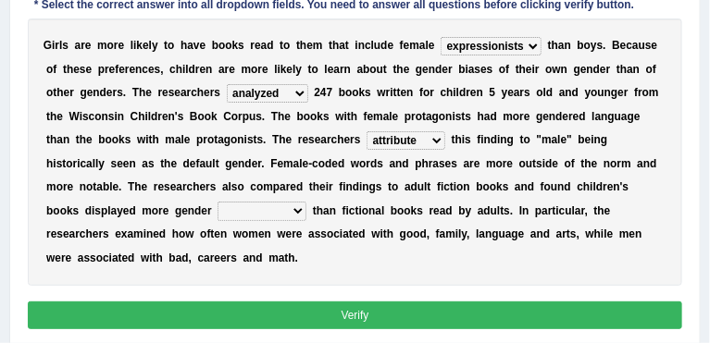
select select "stereotypes"
click at [306, 202] on select "stereotypes teletypes prototypes electrotypes" at bounding box center [262, 211] width 89 height 19
click at [275, 240] on button "Verify" at bounding box center [355, 315] width 655 height 27
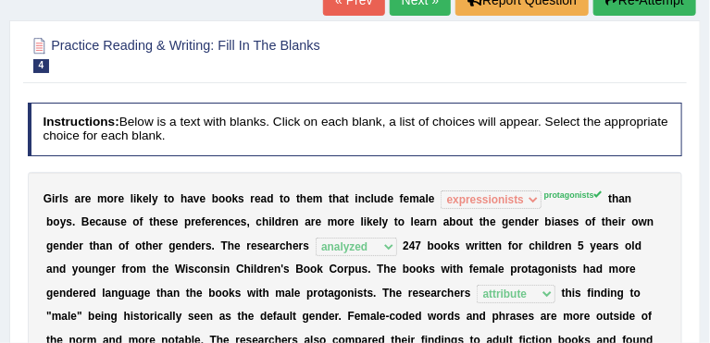
scroll to position [0, 0]
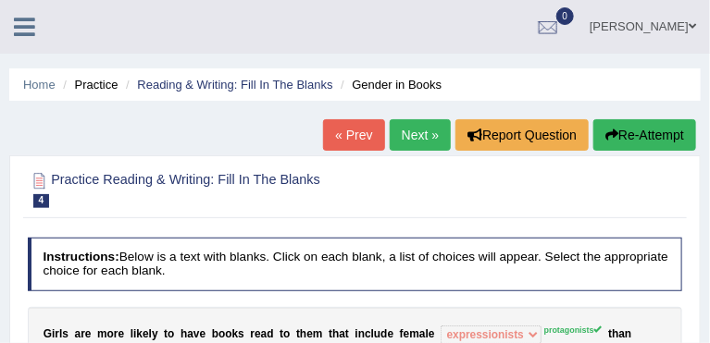
click at [415, 135] on link "Next »" at bounding box center [420, 134] width 61 height 31
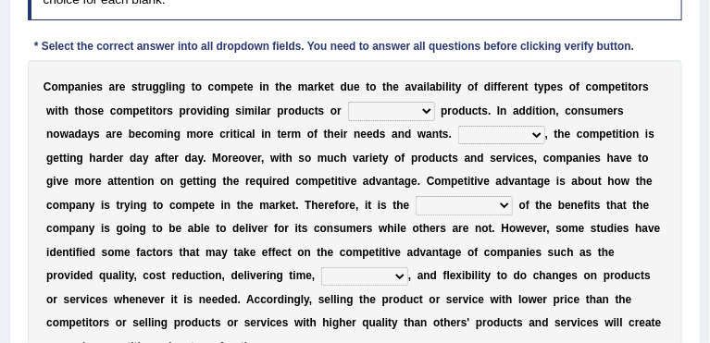
scroll to position [268, 0]
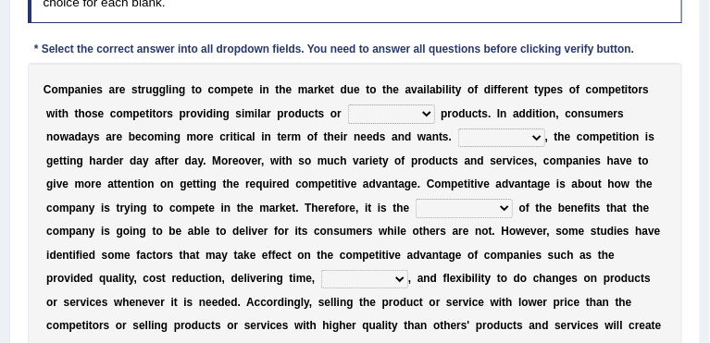
click at [230, 206] on b at bounding box center [233, 208] width 6 height 13
click at [371, 110] on select "constitution restitution substitution institution" at bounding box center [391, 114] width 87 height 19
select select "substitution"
click at [348, 105] on select "constitution restitution substitution institution" at bounding box center [391, 114] width 87 height 19
click at [458, 135] on select "However Instead Additionally Therefore" at bounding box center [501, 138] width 87 height 19
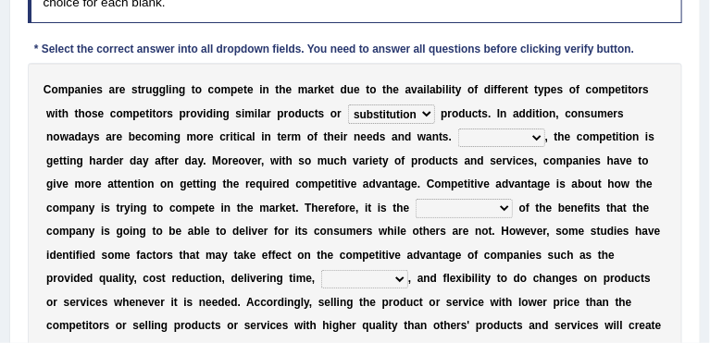
click at [458, 133] on select "However Instead Additionally Therefore" at bounding box center [501, 138] width 87 height 19
click at [500, 118] on div "C o m p a n i e s a r e s t r u g g l i n g t o c o m p e t e i n t h e m a r k…" at bounding box center [355, 220] width 655 height 315
click at [458, 135] on select "However Instead Additionally Therefore" at bounding box center [501, 138] width 87 height 19
click at [458, 129] on select "However Instead Additionally Therefore" at bounding box center [501, 138] width 87 height 19
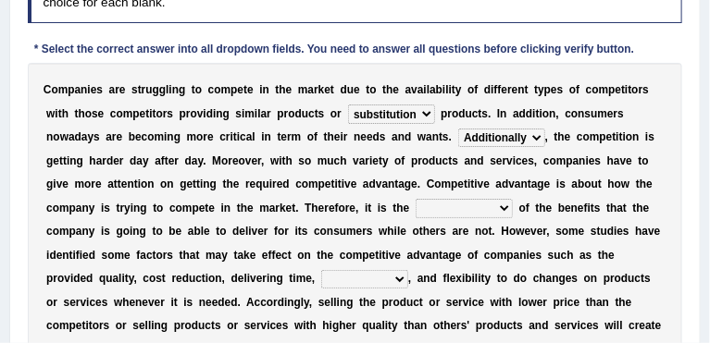
click at [458, 134] on select "However Instead Additionally Therefore" at bounding box center [501, 138] width 87 height 19
select select "However"
click at [458, 129] on select "However Instead Additionally Therefore" at bounding box center [501, 138] width 87 height 19
drag, startPoint x: 126, startPoint y: 172, endPoint x: 141, endPoint y: 175, distance: 15.1
click at [135, 175] on div "C o m p a n i e s a r e s t r u g g l i n g t o c o m p e t e i n t h e m a r k…" at bounding box center [355, 220] width 655 height 315
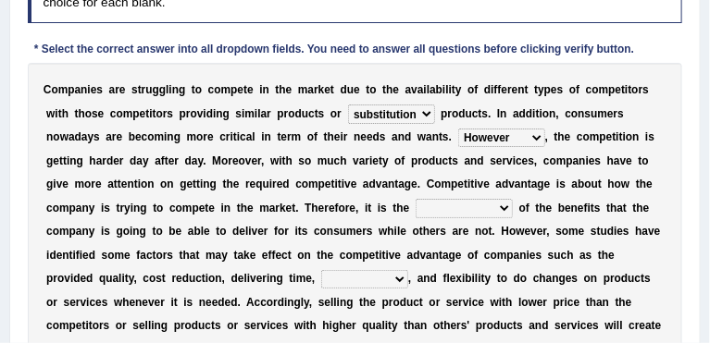
click at [416, 205] on select "dissemination ordination determination incarnation" at bounding box center [464, 208] width 97 height 19
select select "determination"
click at [416, 199] on select "dissemination ordination determination incarnation" at bounding box center [464, 208] width 97 height 19
click at [485, 272] on b "y" at bounding box center [488, 278] width 6 height 13
click at [416, 205] on select "dissemination ordination determination incarnation" at bounding box center [464, 208] width 97 height 19
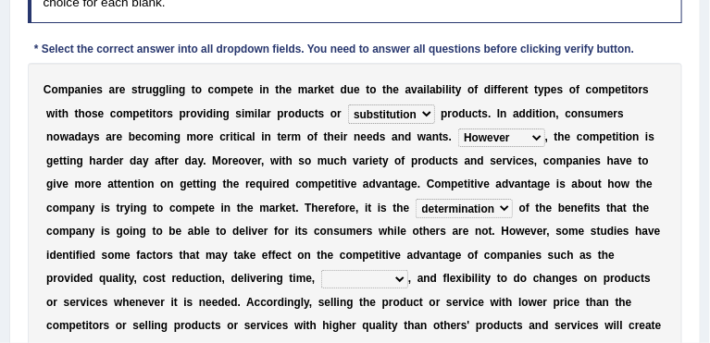
click at [408, 270] on select "captivation aggregation deprivation innovation" at bounding box center [364, 279] width 87 height 19
select select "innovation"
click at [408, 270] on select "captivation aggregation deprivation innovation" at bounding box center [364, 279] width 87 height 19
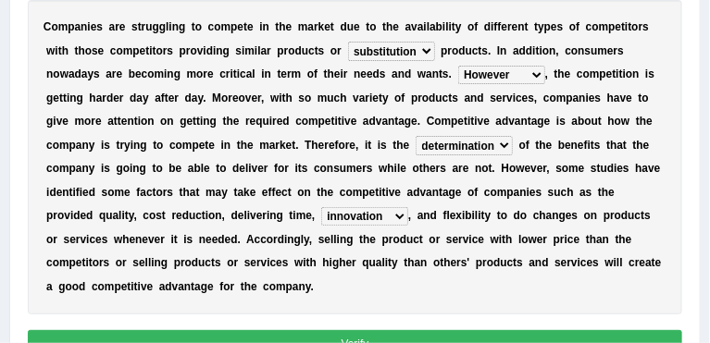
scroll to position [333, 0]
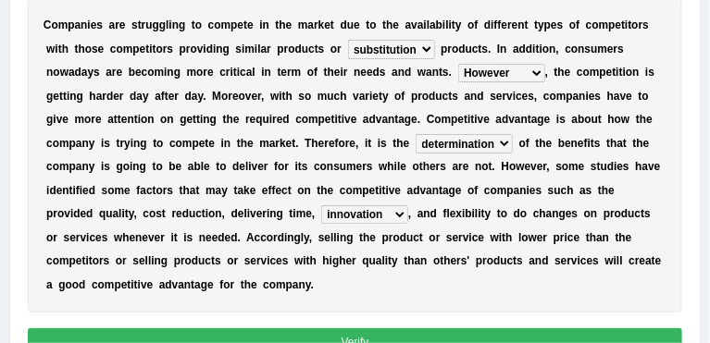
click at [206, 329] on button "Verify" at bounding box center [355, 342] width 655 height 27
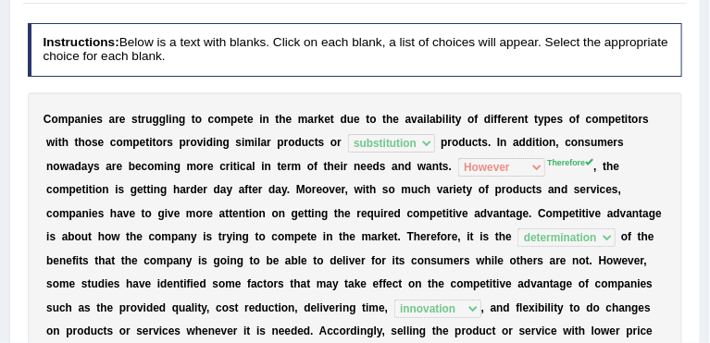
scroll to position [0, 0]
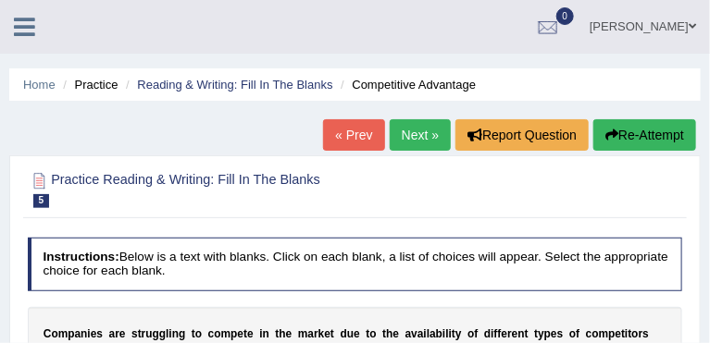
click at [405, 138] on link "Next »" at bounding box center [420, 134] width 61 height 31
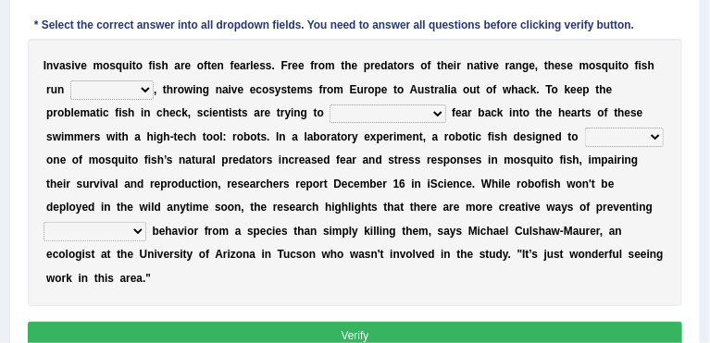
scroll to position [292, 0]
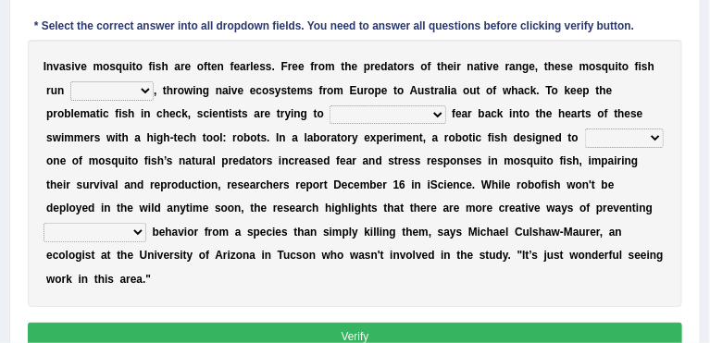
click at [329, 113] on select "accept spike strike [PERSON_NAME]" at bounding box center [387, 115] width 116 height 19
select select "spike"
click at [329, 106] on select "accept spike strike [PERSON_NAME]" at bounding box center [387, 115] width 116 height 19
click at [585, 134] on select "bequest mimic battle conquest" at bounding box center [624, 138] width 79 height 19
select select "battle"
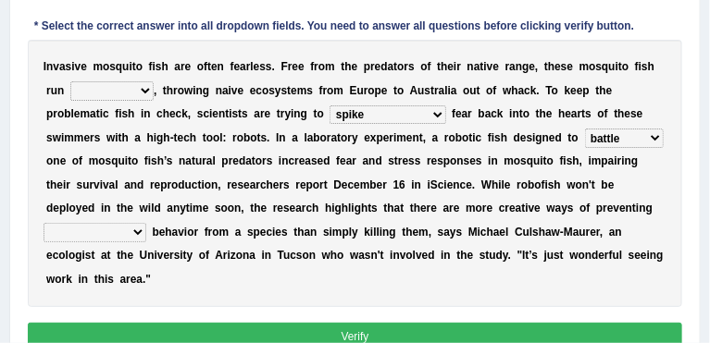
click at [585, 129] on select "bequest mimic battle conquest" at bounding box center [624, 138] width 79 height 19
click at [585, 141] on select "bequest mimic battle conquest" at bounding box center [624, 138] width 79 height 19
click at [146, 223] on select "unprivileged unprecedented uncharted unwanted" at bounding box center [95, 232] width 103 height 19
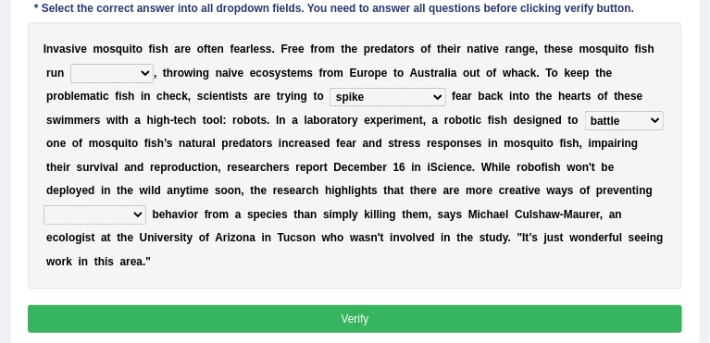
scroll to position [311, 0]
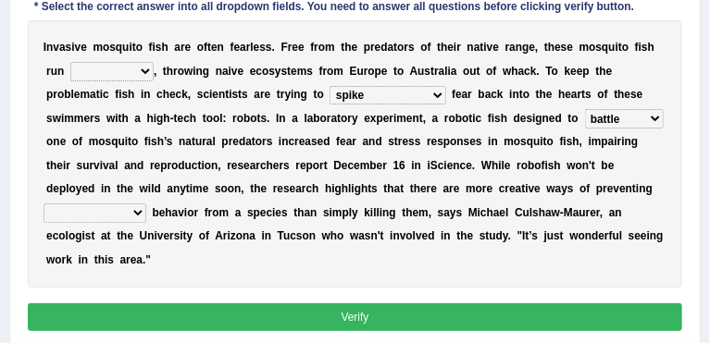
click at [143, 304] on button "Verify" at bounding box center [355, 317] width 655 height 27
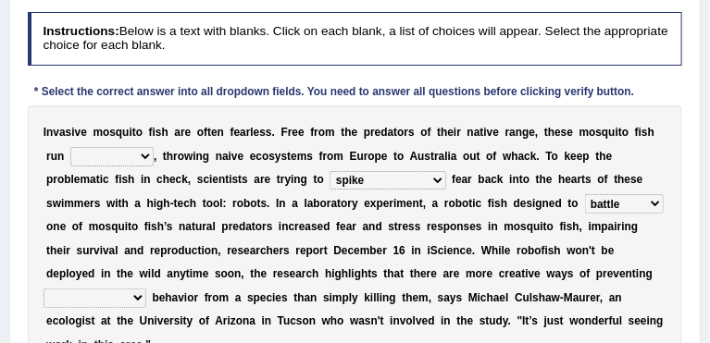
scroll to position [238, 0]
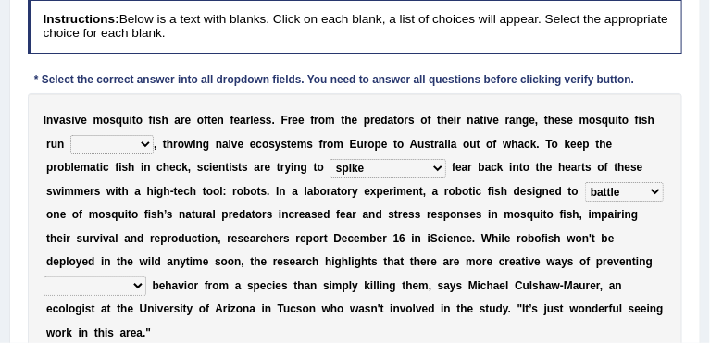
click at [146, 277] on select "unprivileged unprecedented uncharted unwanted" at bounding box center [95, 286] width 103 height 19
select select "unwanted"
click at [146, 277] on select "unprivileged unprecedented uncharted unwanted" at bounding box center [95, 286] width 103 height 19
click at [336, 319] on div "I n v a s i v e m o s q u i t o f i s h a r e o f t e n f e a r l e s s . F r e…" at bounding box center [355, 226] width 655 height 267
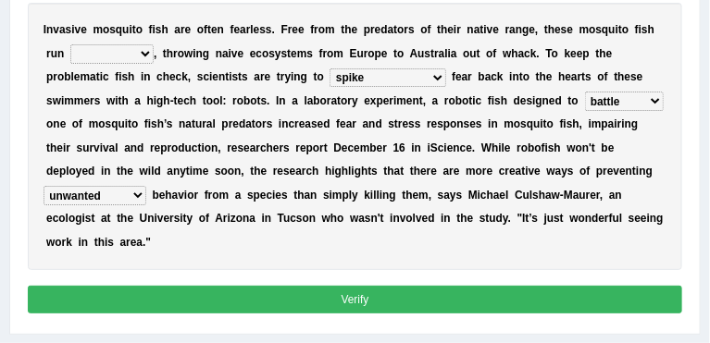
scroll to position [342, 0]
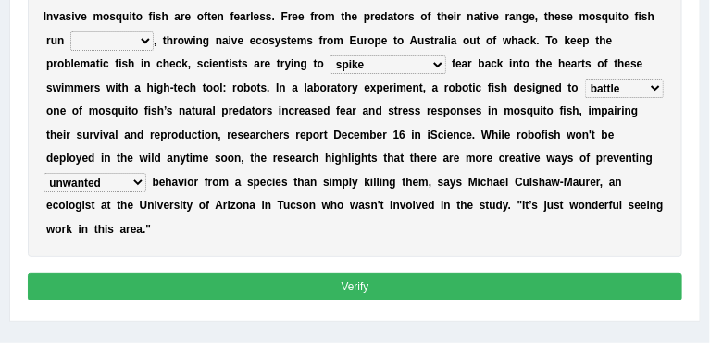
click at [127, 273] on button "Verify" at bounding box center [355, 286] width 655 height 27
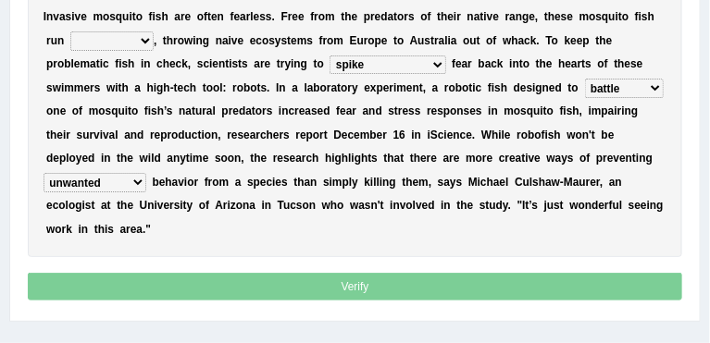
click at [155, 273] on p "Verify" at bounding box center [355, 286] width 655 height 27
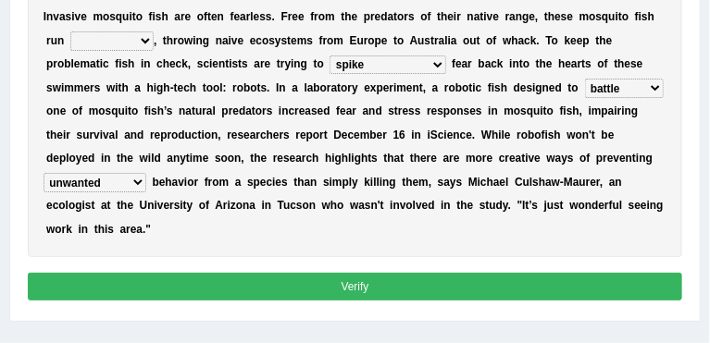
click at [365, 273] on button "Verify" at bounding box center [355, 286] width 655 height 27
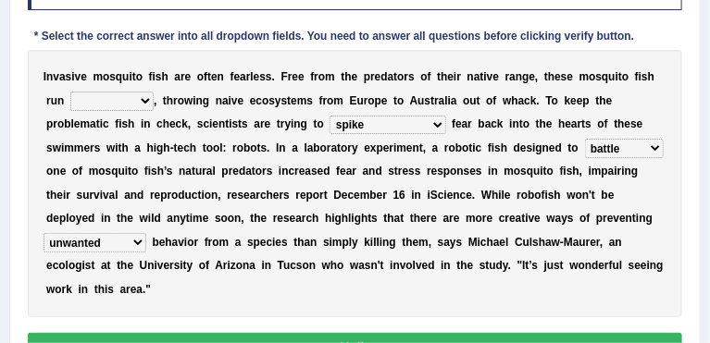
scroll to position [280, 0]
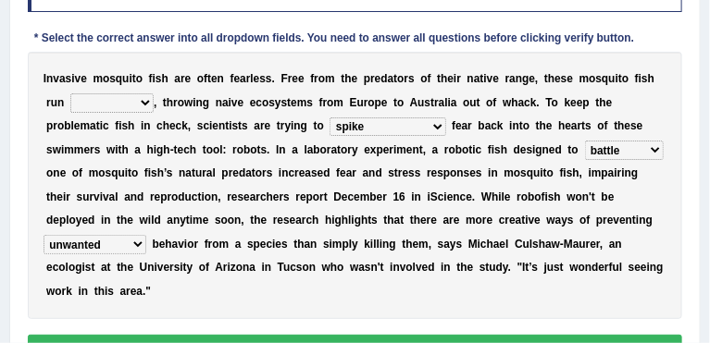
click at [115, 100] on select "occupant flippant rampant concordant" at bounding box center [111, 102] width 83 height 19
select select "rampant"
click at [70, 93] on select "occupant flippant rampant concordant" at bounding box center [111, 102] width 83 height 19
click at [378, 335] on button "Verify" at bounding box center [355, 348] width 655 height 27
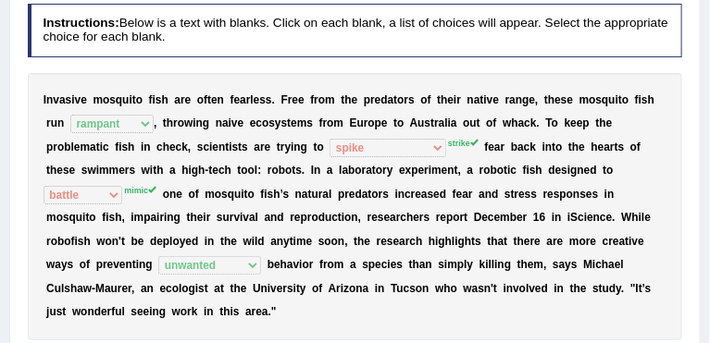
scroll to position [0, 0]
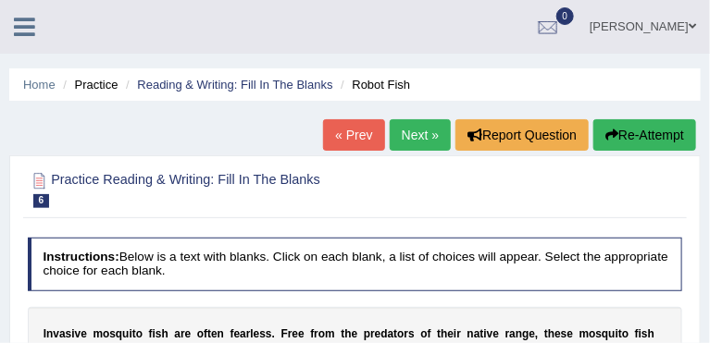
click at [420, 131] on link "Next »" at bounding box center [420, 134] width 61 height 31
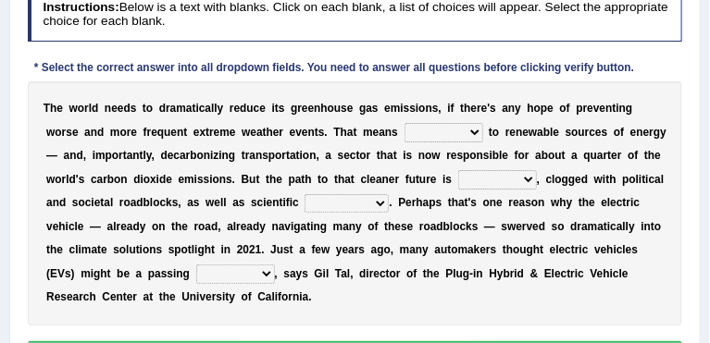
scroll to position [251, 0]
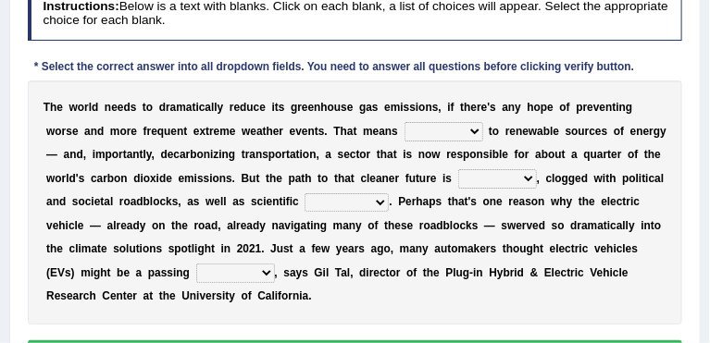
click at [404, 129] on select "grafting drafting crafting shifting" at bounding box center [443, 131] width 79 height 19
click at [404, 122] on select "grafting drafting crafting shifting" at bounding box center [443, 131] width 79 height 19
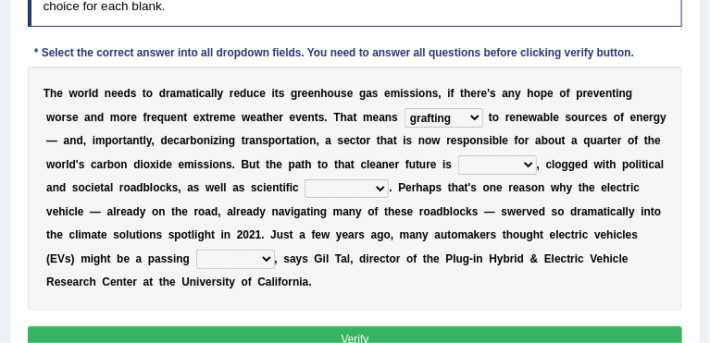
scroll to position [273, 0]
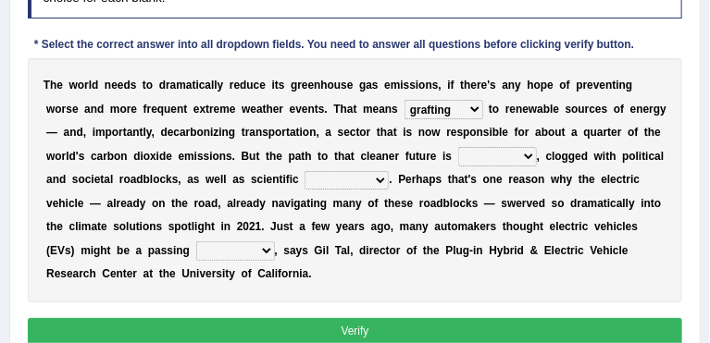
click at [404, 108] on select "grafting drafting crafting shifting" at bounding box center [443, 109] width 79 height 19
select select "drafting"
click at [404, 100] on select "grafting drafting crafting shifting" at bounding box center [443, 109] width 79 height 19
click at [458, 153] on select "daunting daunted daunt dauntless" at bounding box center [497, 156] width 79 height 19
click at [305, 175] on select "spectacles obstacles tentacles receptacles" at bounding box center [347, 180] width 84 height 19
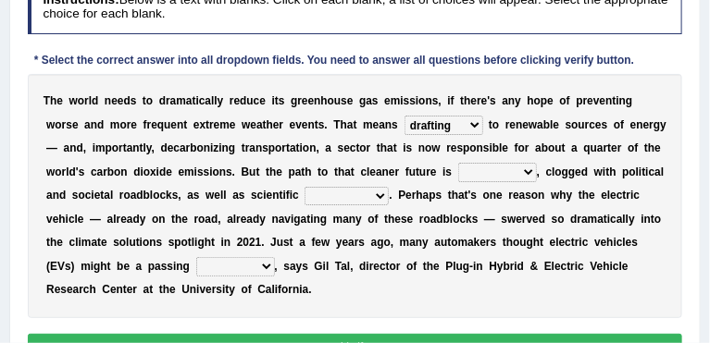
scroll to position [267, 0]
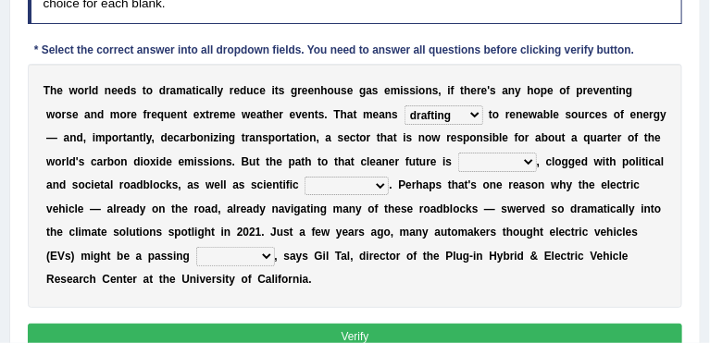
click at [458, 160] on select "daunting daunted daunt dauntless" at bounding box center [497, 162] width 79 height 19
select select "daunting"
click at [458, 153] on select "daunting daunted daunt dauntless" at bounding box center [497, 162] width 79 height 19
click at [305, 184] on select "spectacles obstacles tentacles receptacles" at bounding box center [347, 186] width 84 height 19
click at [305, 182] on select "spectacles obstacles tentacles receptacles" at bounding box center [347, 186] width 84 height 19
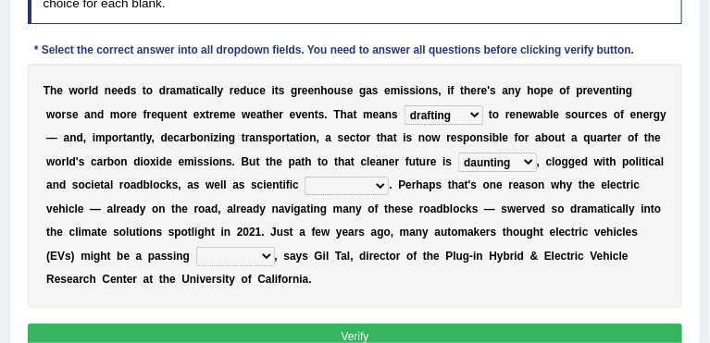
select select "obstacles"
click at [305, 177] on select "spectacles obstacles tentacles receptacles" at bounding box center [347, 186] width 84 height 19
click at [275, 247] on select "fad gad tad lad" at bounding box center [235, 256] width 79 height 19
click at [500, 283] on div "Instructions: Below is a text with blanks. Click on each blank, a list of choic…" at bounding box center [354, 163] width 663 height 401
click at [275, 247] on select "fad gad tad lad" at bounding box center [235, 256] width 79 height 19
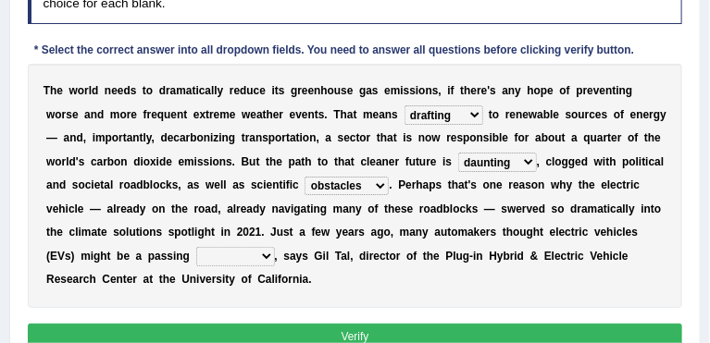
select select "lad"
click at [275, 247] on select "fad gad tad lad" at bounding box center [235, 256] width 79 height 19
click at [401, 324] on button "Verify" at bounding box center [355, 337] width 655 height 27
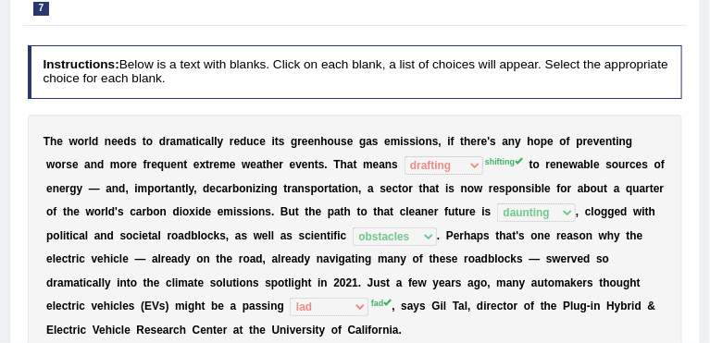
scroll to position [0, 0]
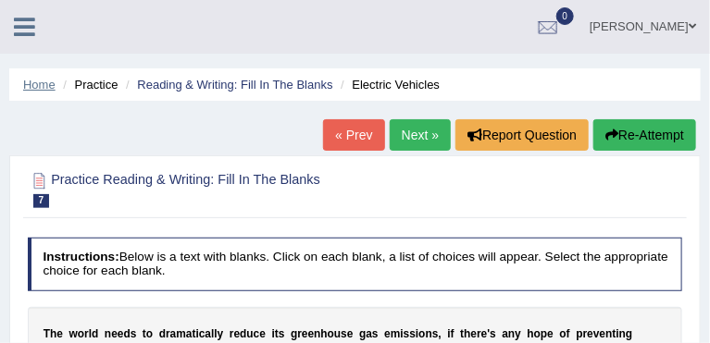
click at [42, 87] on link "Home" at bounding box center [39, 85] width 32 height 14
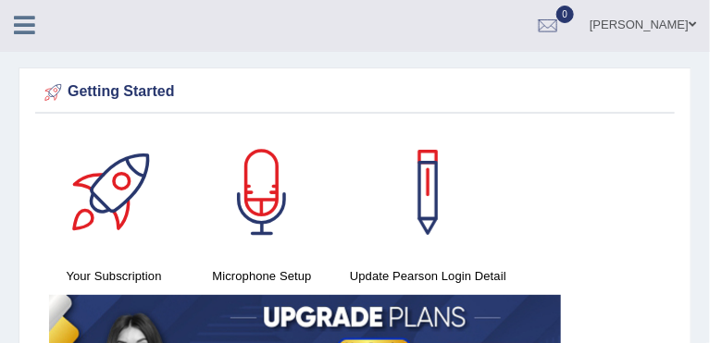
scroll to position [2, 0]
click at [31, 21] on icon at bounding box center [24, 25] width 21 height 24
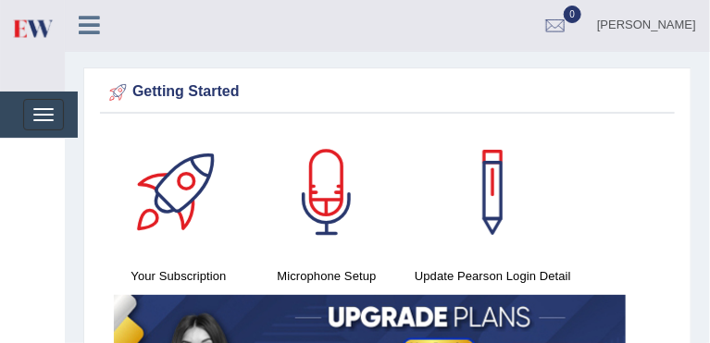
click at [0, 0] on div at bounding box center [0, 0] width 0 height 0
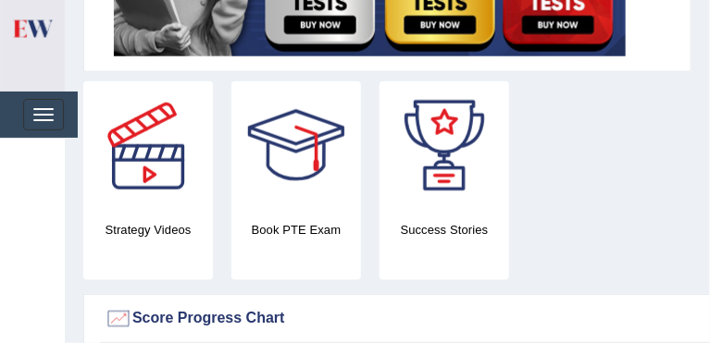
scroll to position [442, 0]
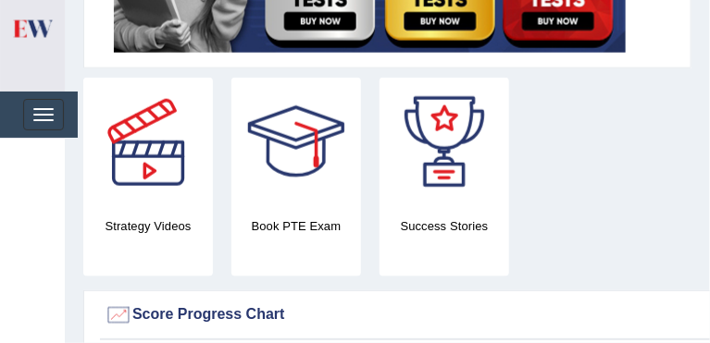
click at [0, 0] on link "Reading Practice" at bounding box center [0, 0] width 0 height 0
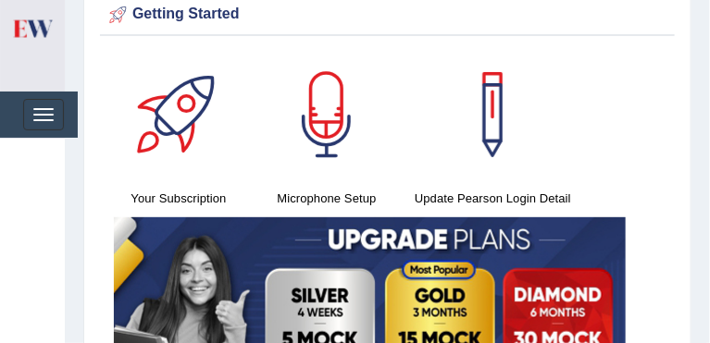
scroll to position [80, 0]
click at [0, 0] on link "Practice Questions" at bounding box center [0, 0] width 0 height 0
